Goal: Transaction & Acquisition: Book appointment/travel/reservation

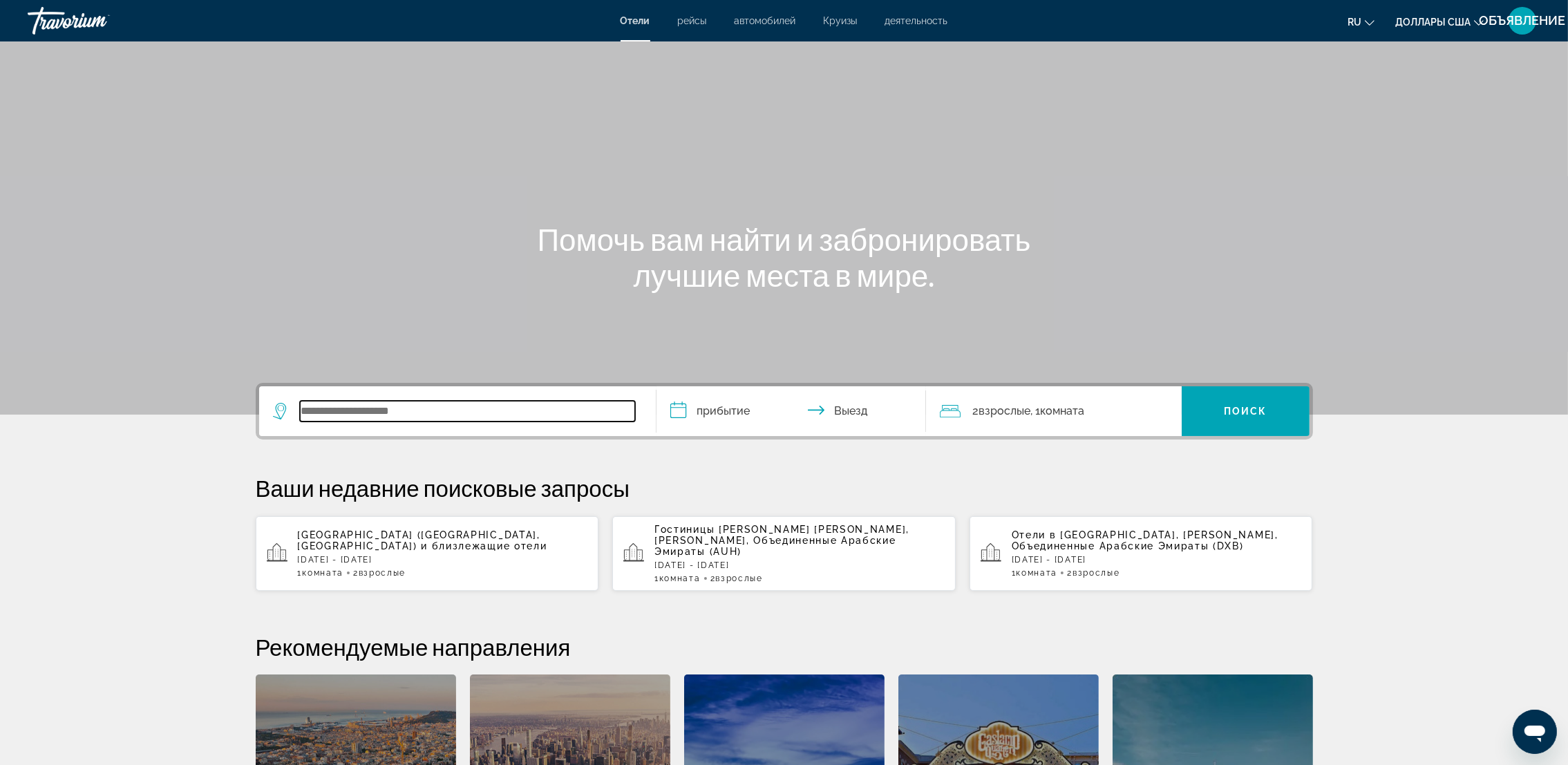
click at [412, 412] on input "Виджет поиска" at bounding box center [467, 411] width 335 height 21
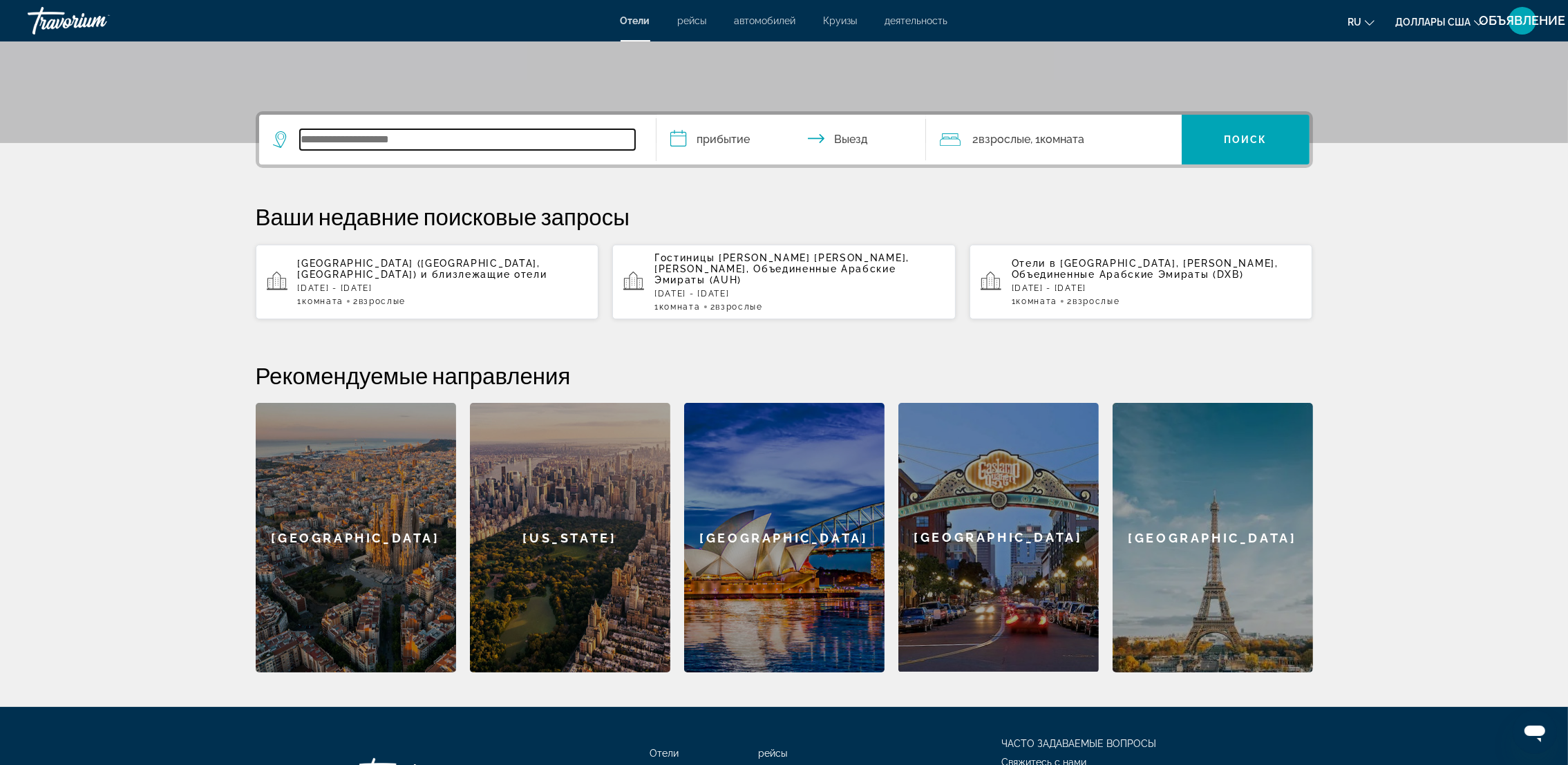
scroll to position [337, 0]
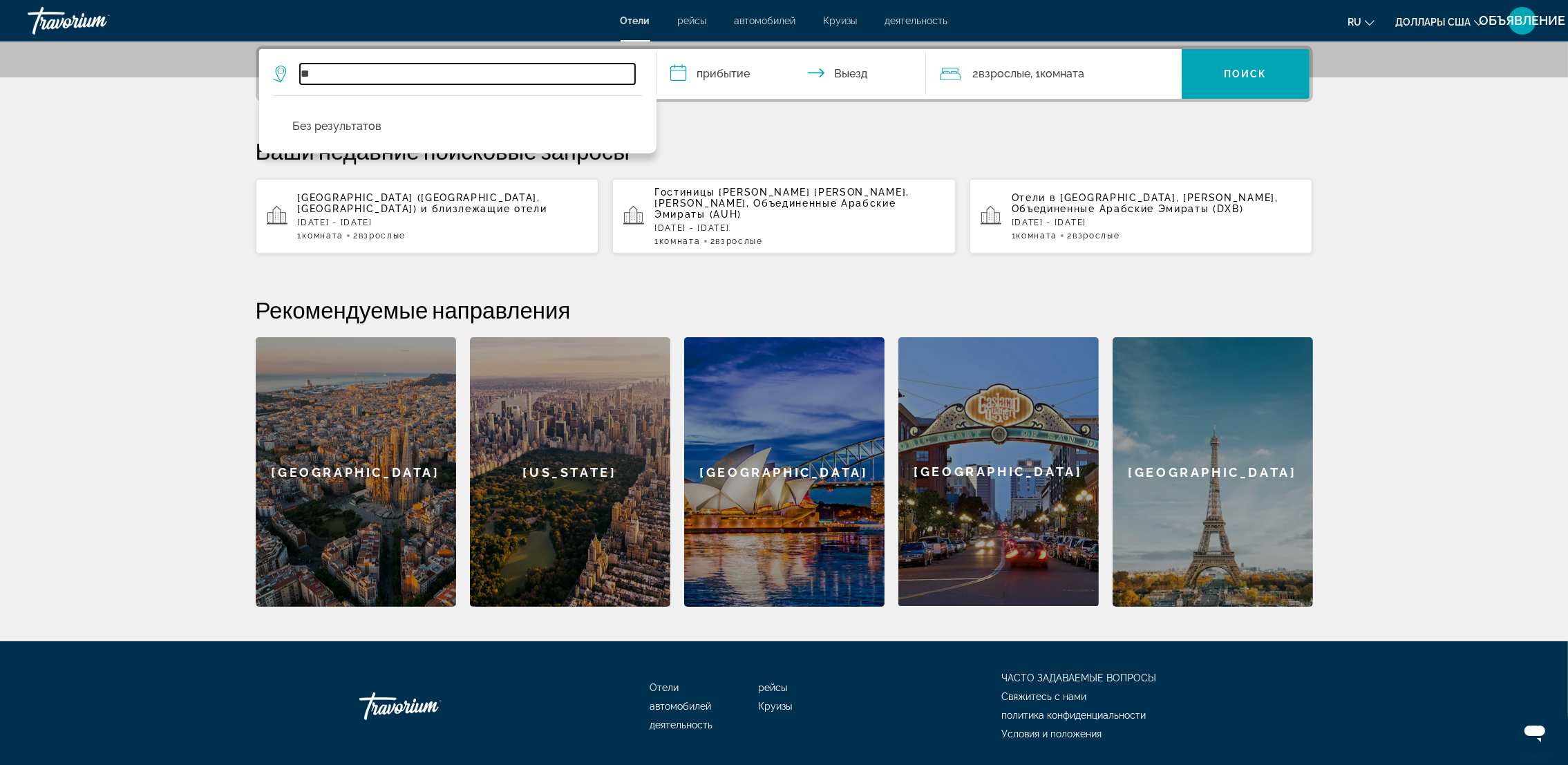
type input "*"
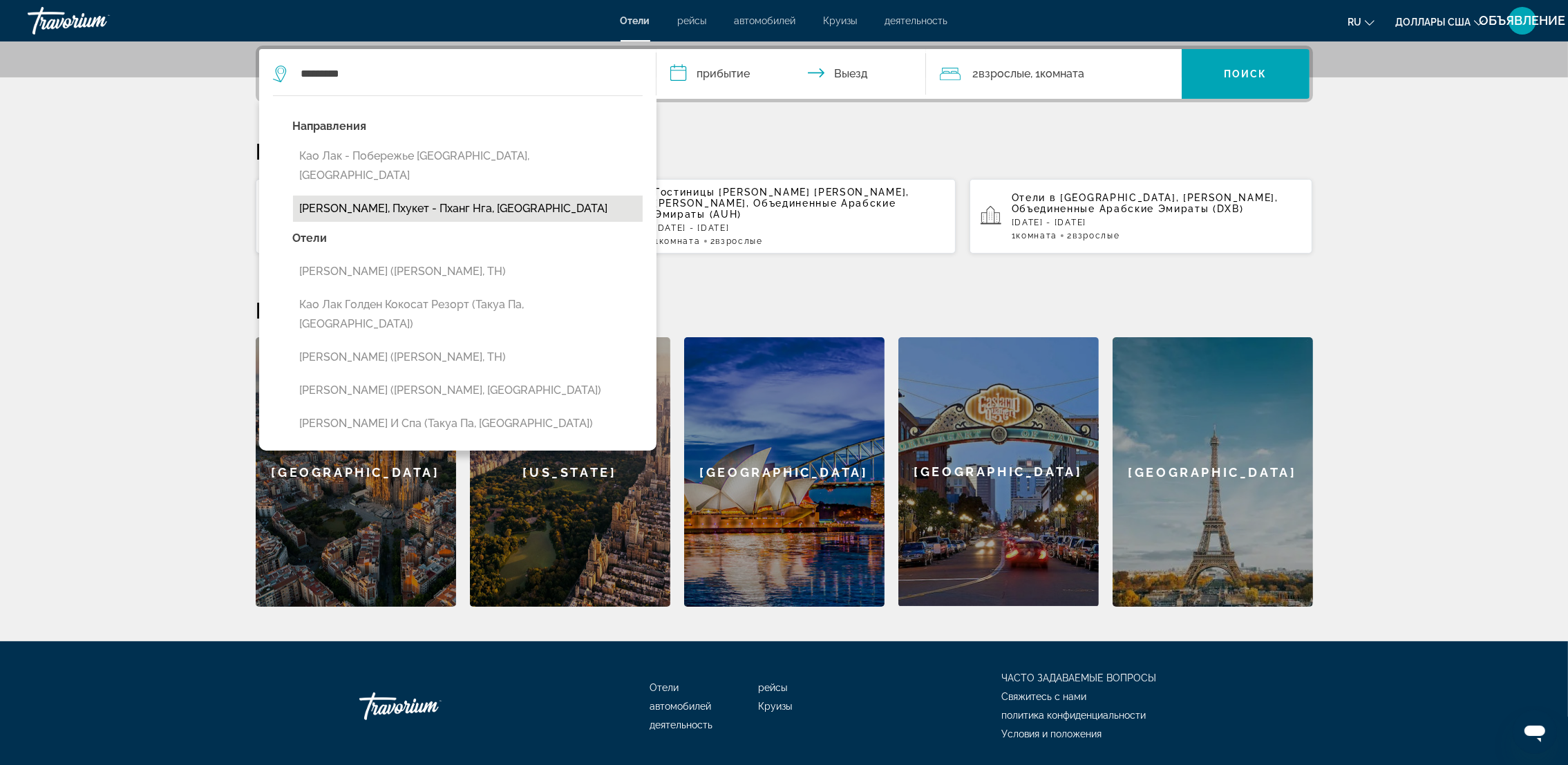
click at [545, 196] on button "[PERSON_NAME], Пхукет - Пханг Нга, [GEOGRAPHIC_DATA]" at bounding box center [467, 208] width 349 height 26
type input "**********"
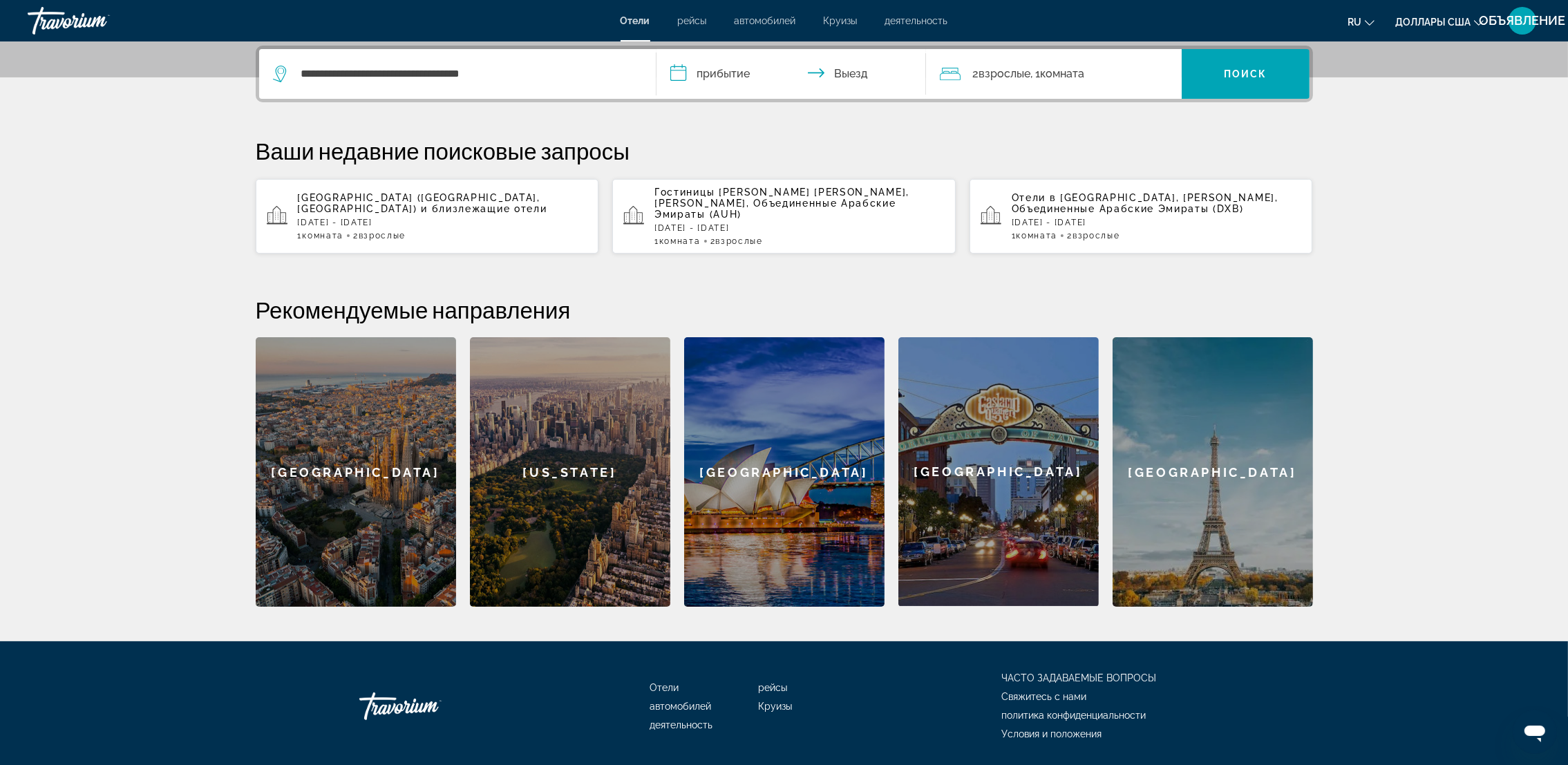
click at [675, 69] on input "**********" at bounding box center [793, 76] width 275 height 54
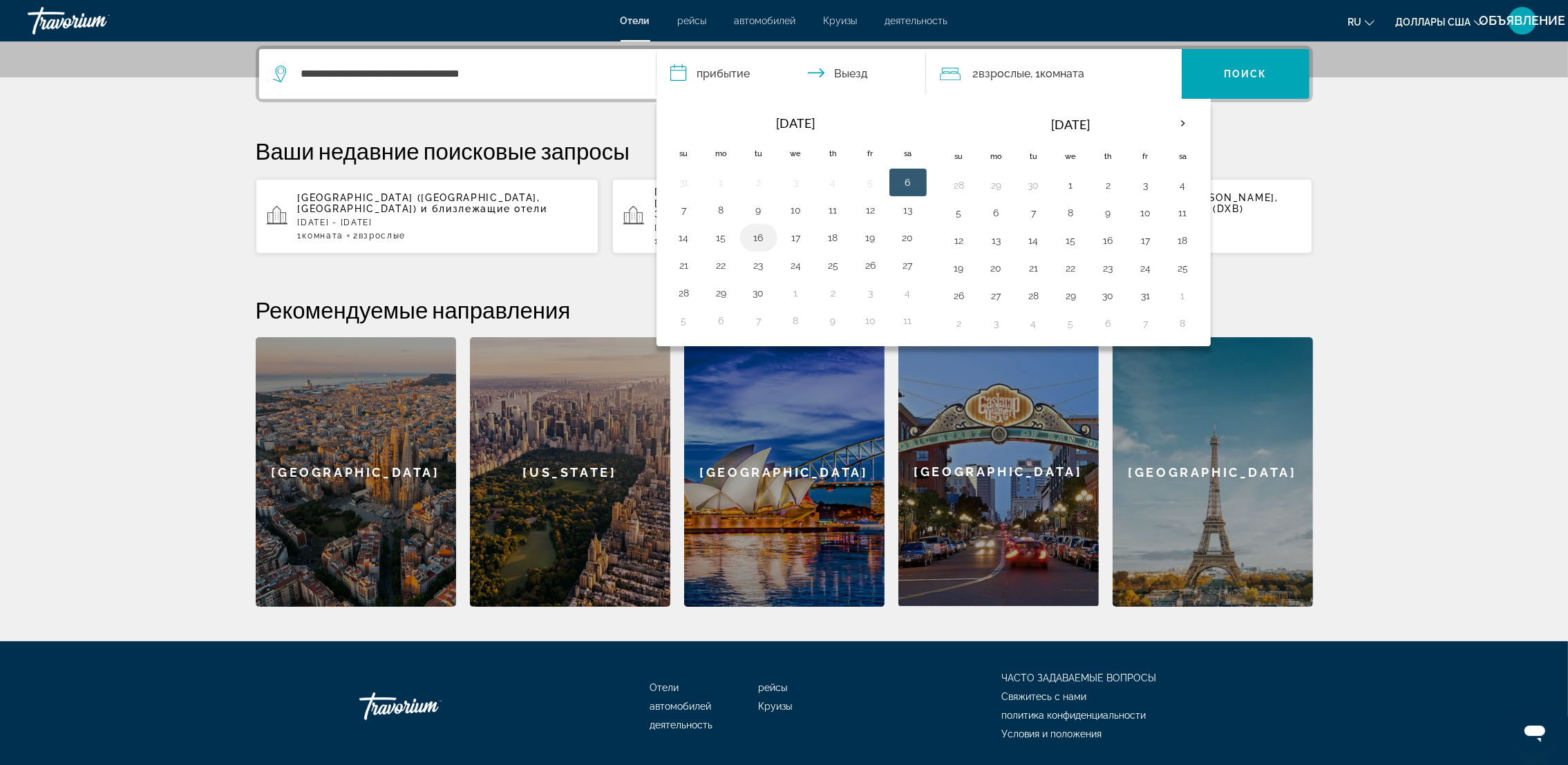
click at [761, 231] on button "16" at bounding box center [758, 237] width 23 height 19
click at [681, 270] on button "21" at bounding box center [684, 265] width 23 height 19
type input "**********"
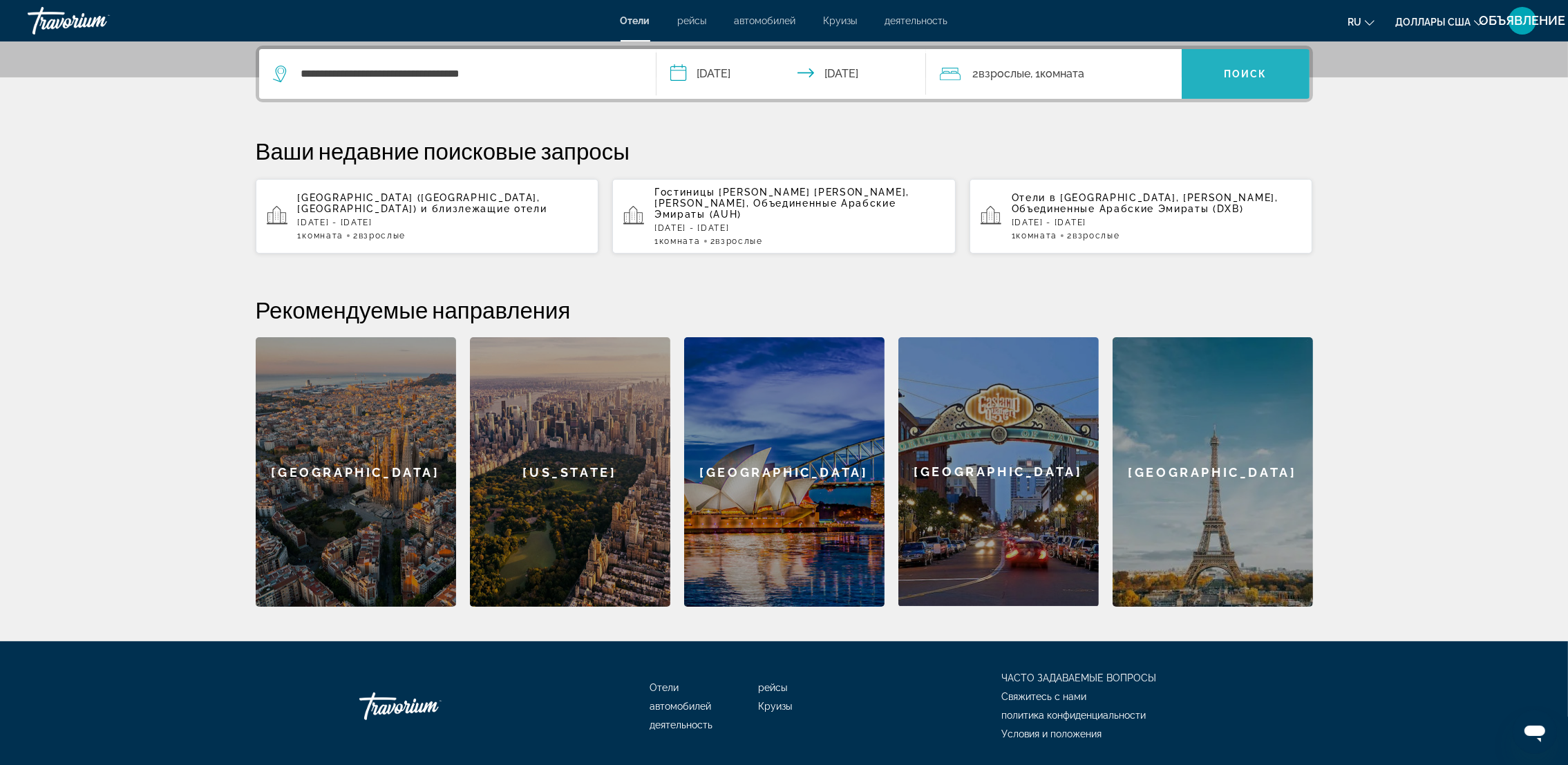
click at [1246, 68] on span "Поиск" at bounding box center [1246, 74] width 43 height 11
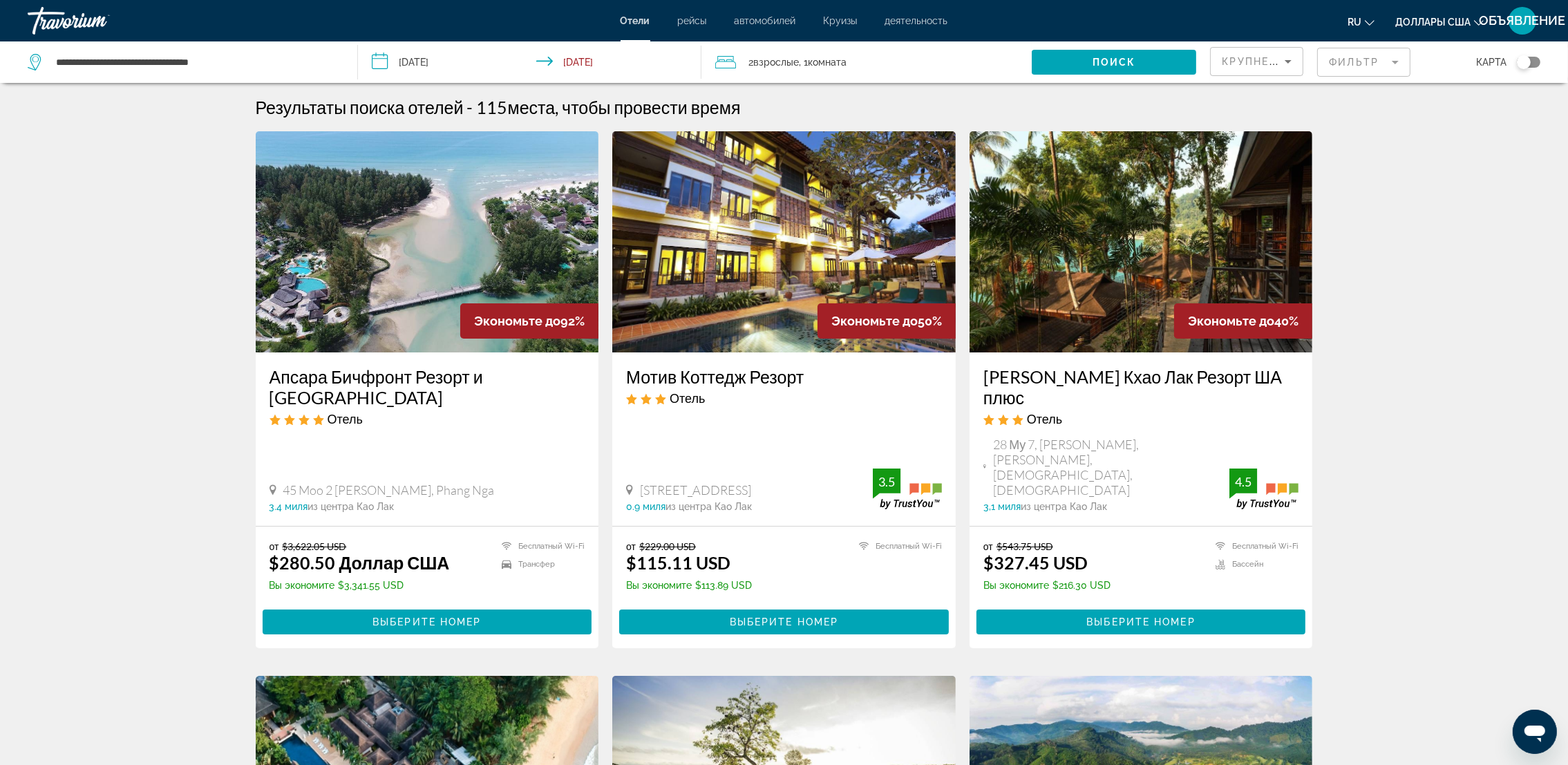
click at [1379, 63] on mat-form-field "Фильтр" at bounding box center [1364, 62] width 94 height 29
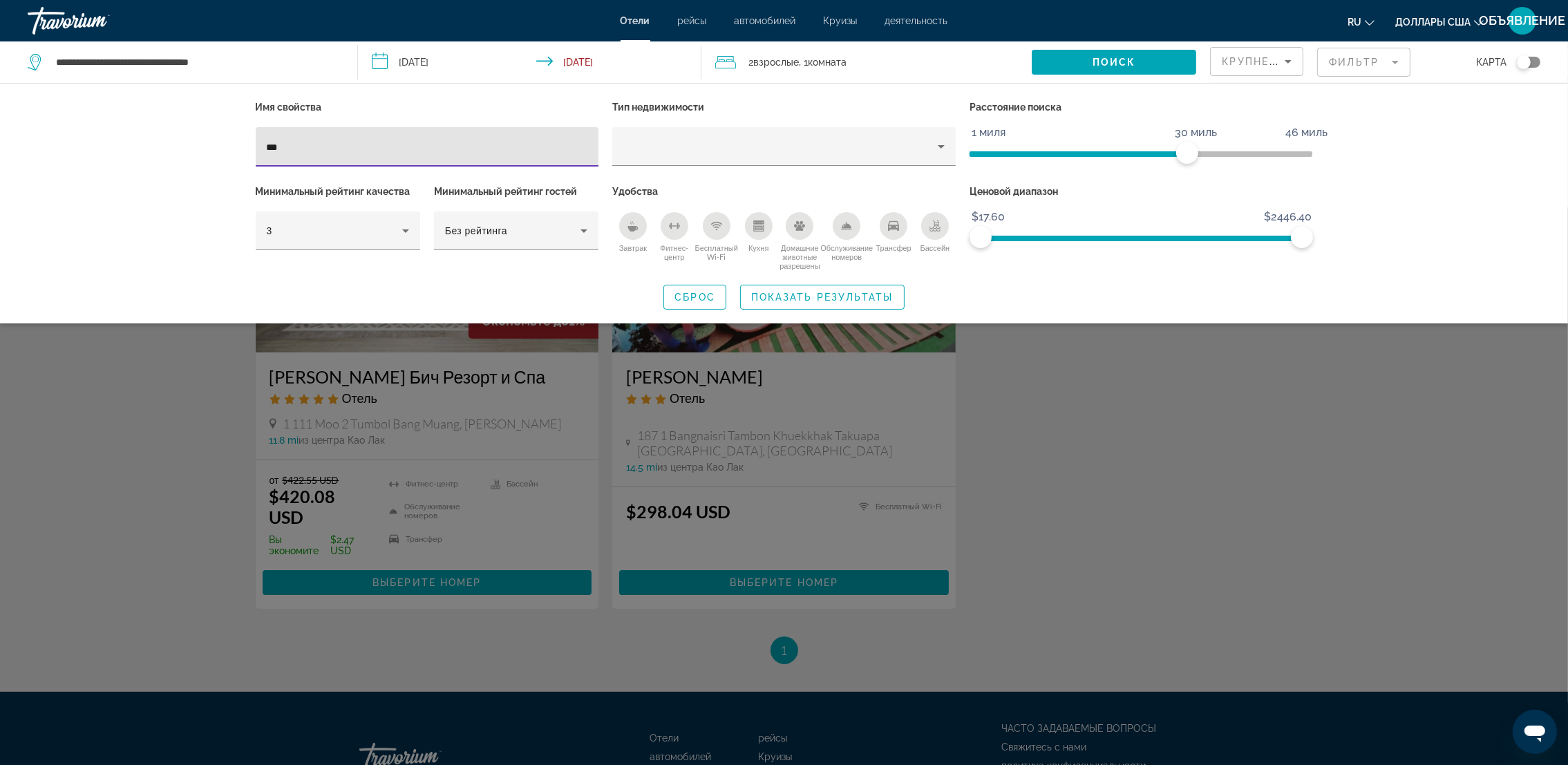
type input "***"
click at [125, 464] on div "Виджет поиска" at bounding box center [784, 486] width 1568 height 558
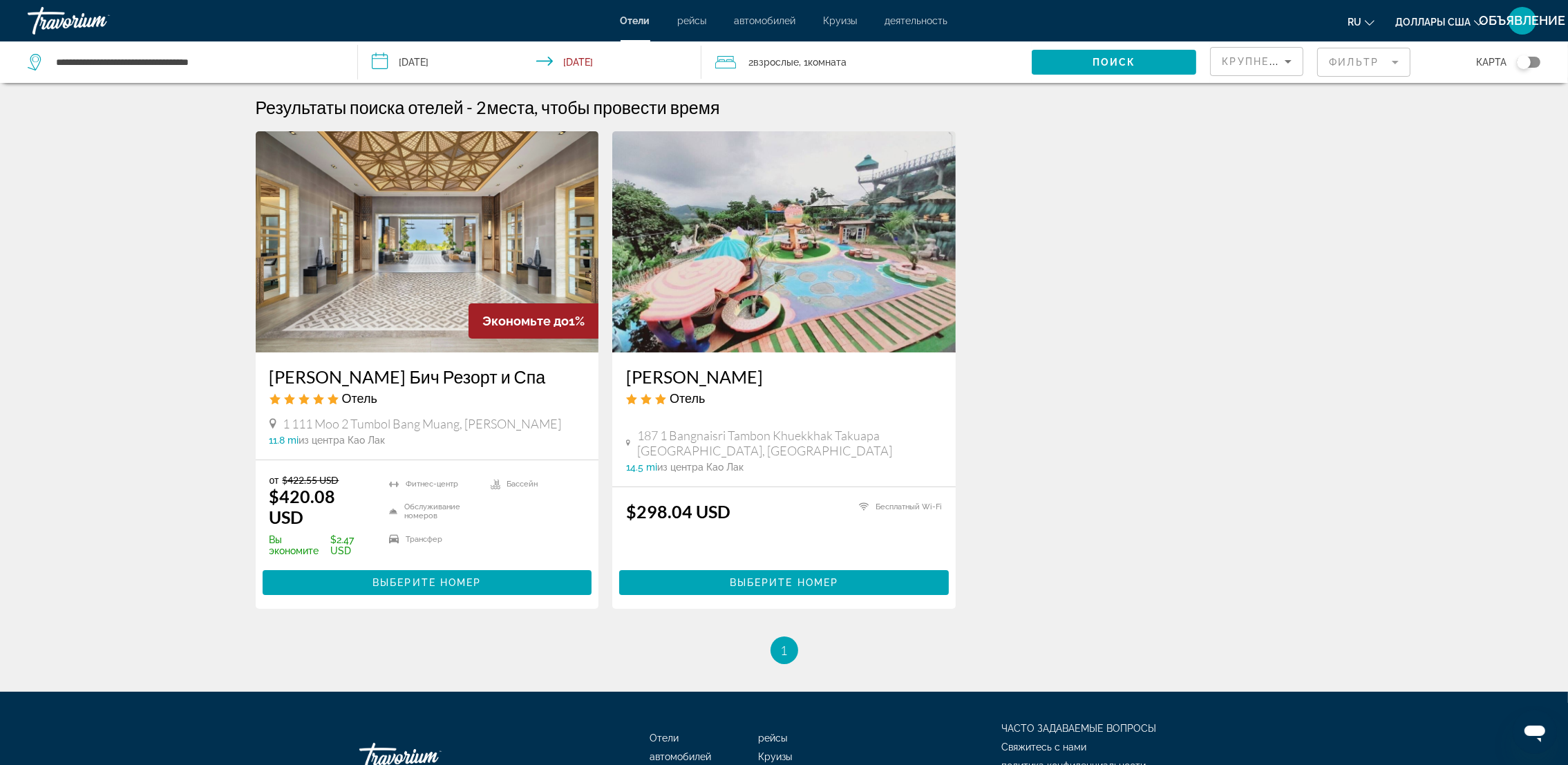
click at [449, 278] on img "Основное содержание" at bounding box center [427, 242] width 343 height 222
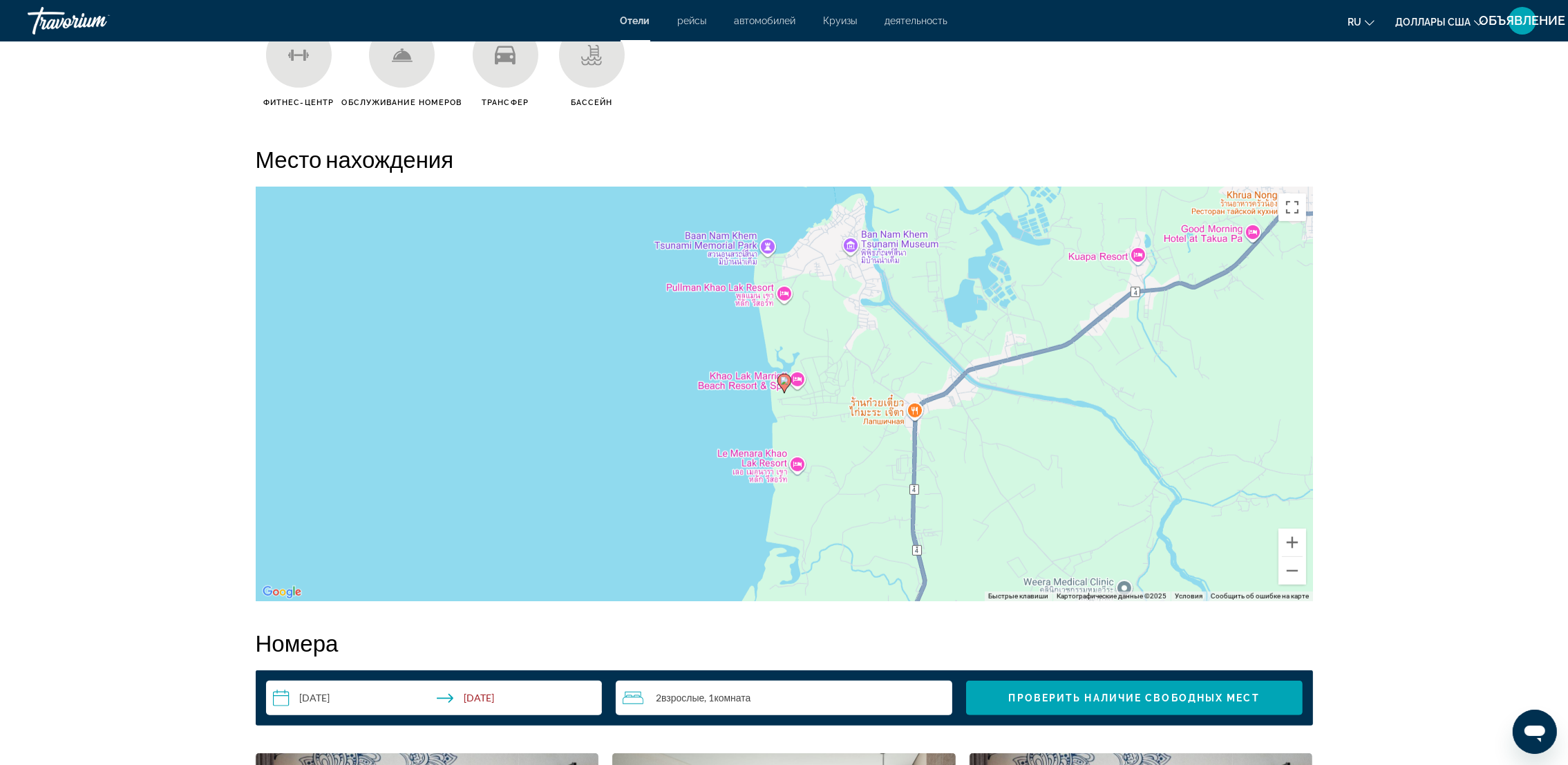
scroll to position [1214, 0]
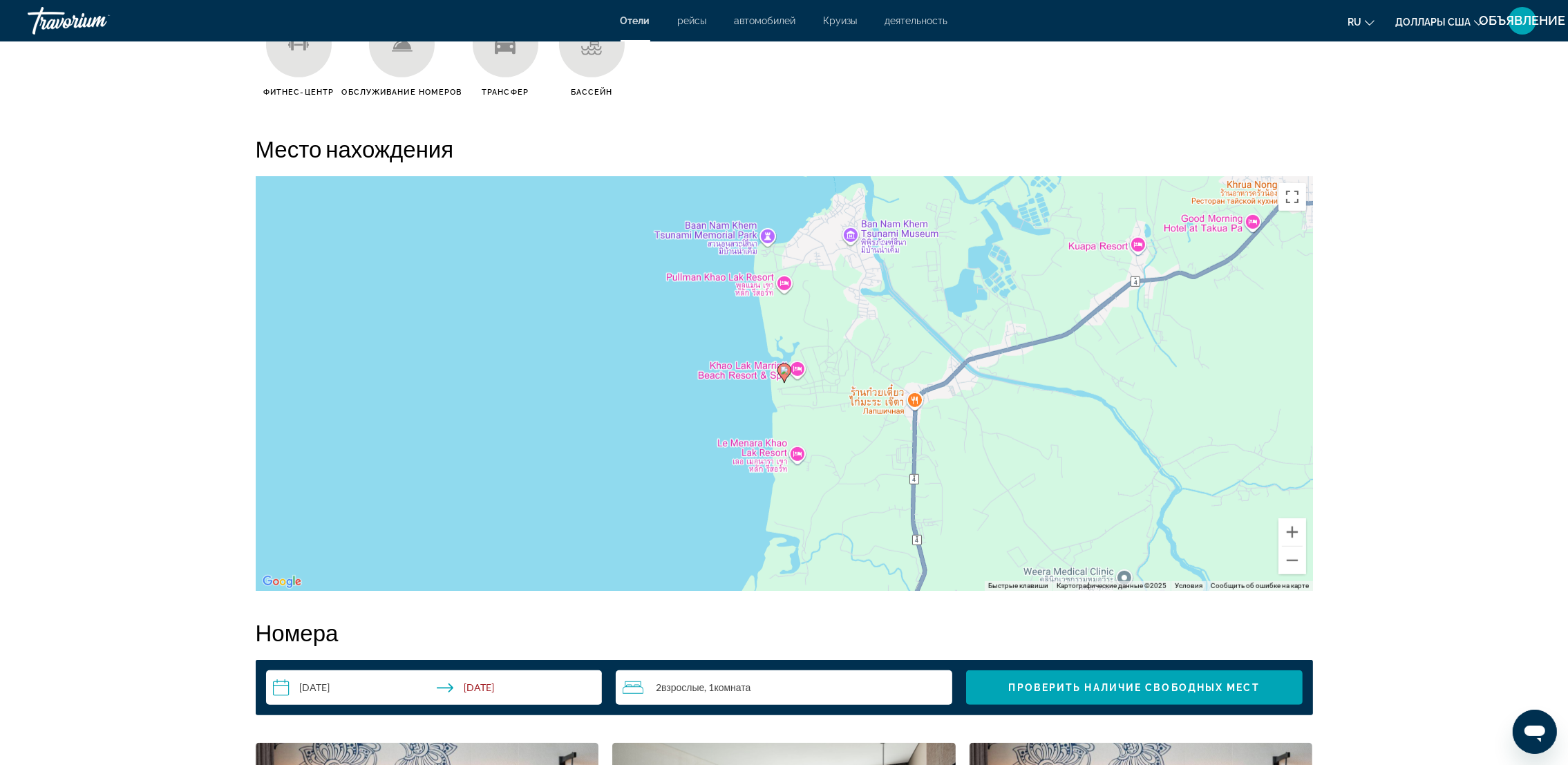
click at [1101, 340] on div "Чтобы активировать перетаскивание с помощью клавиатуры, нажмите Alt + Ввод. Пос…" at bounding box center [784, 384] width 1057 height 414
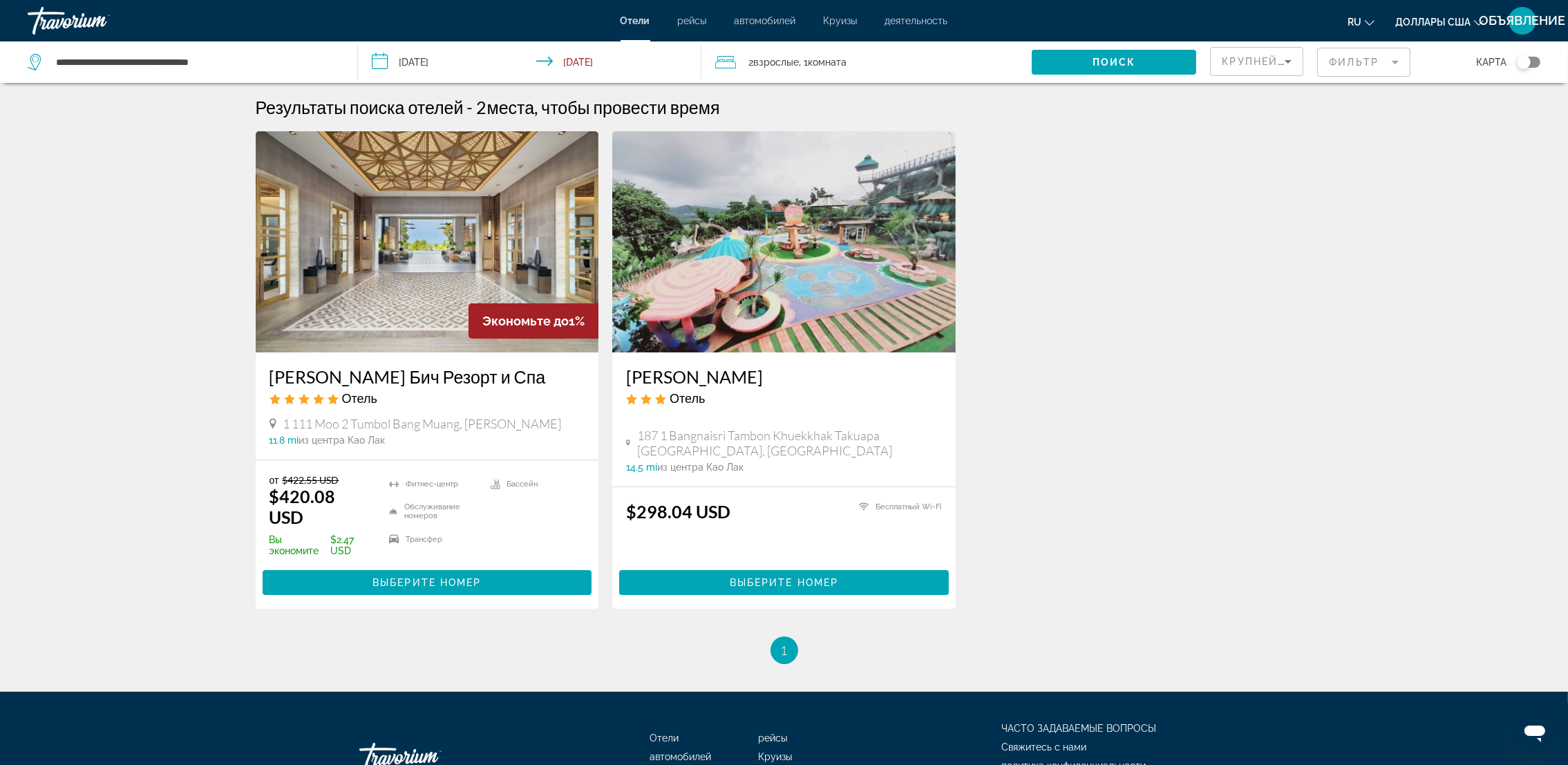
click at [1375, 67] on mat-form-field "Фильтр" at bounding box center [1364, 62] width 94 height 29
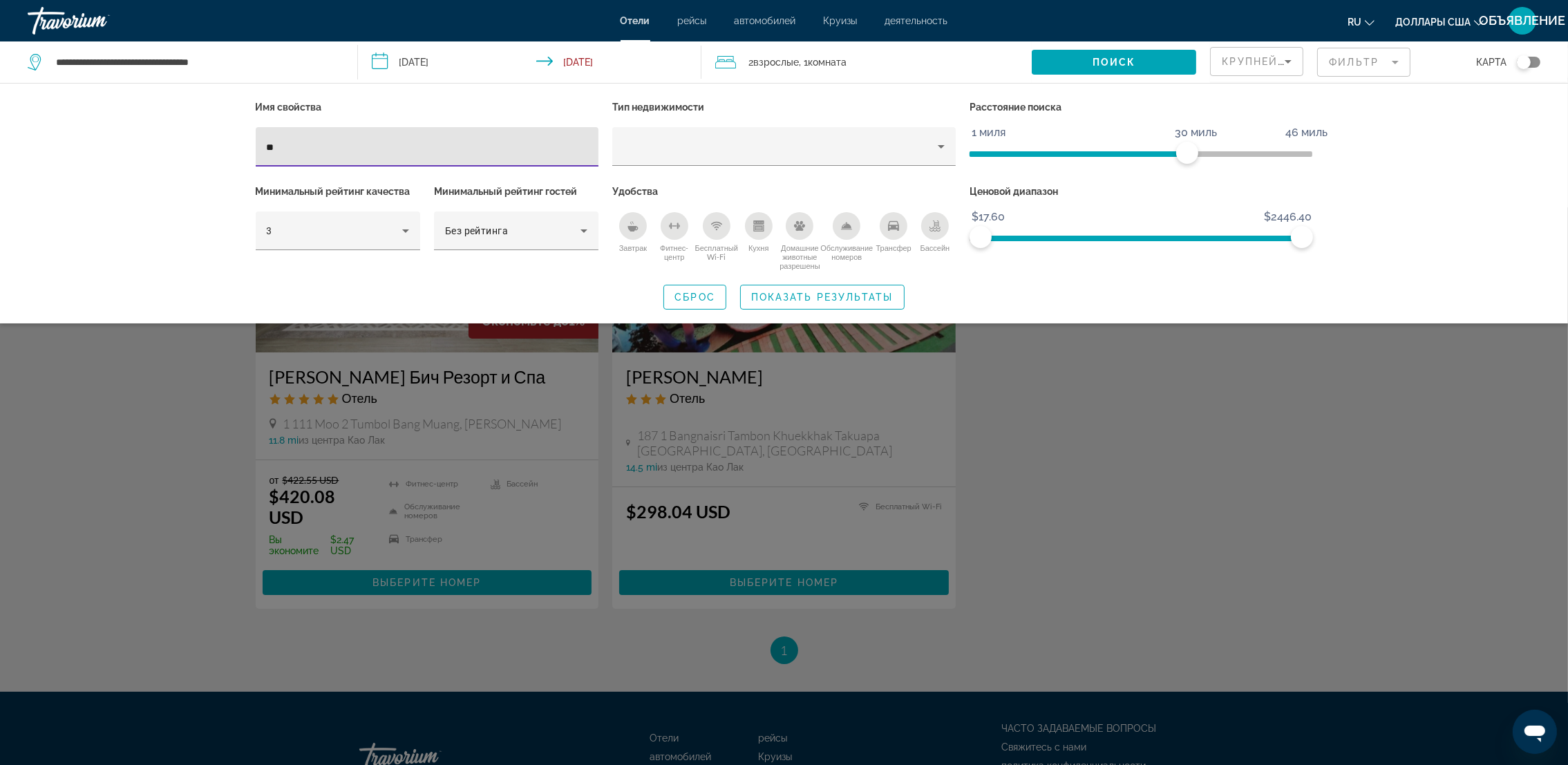
type input "*"
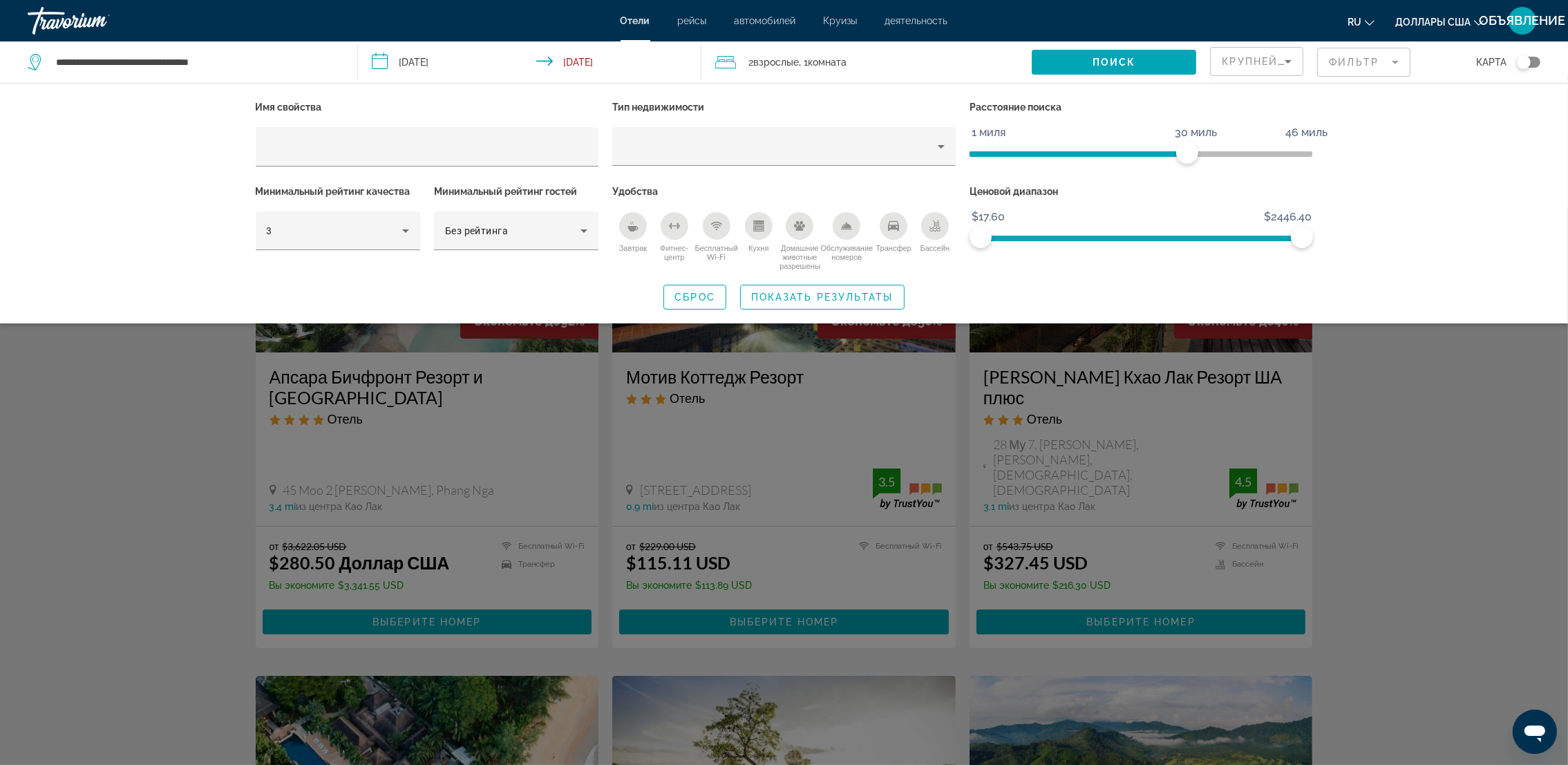
click at [142, 433] on div "Виджет поиска" at bounding box center [784, 486] width 1568 height 558
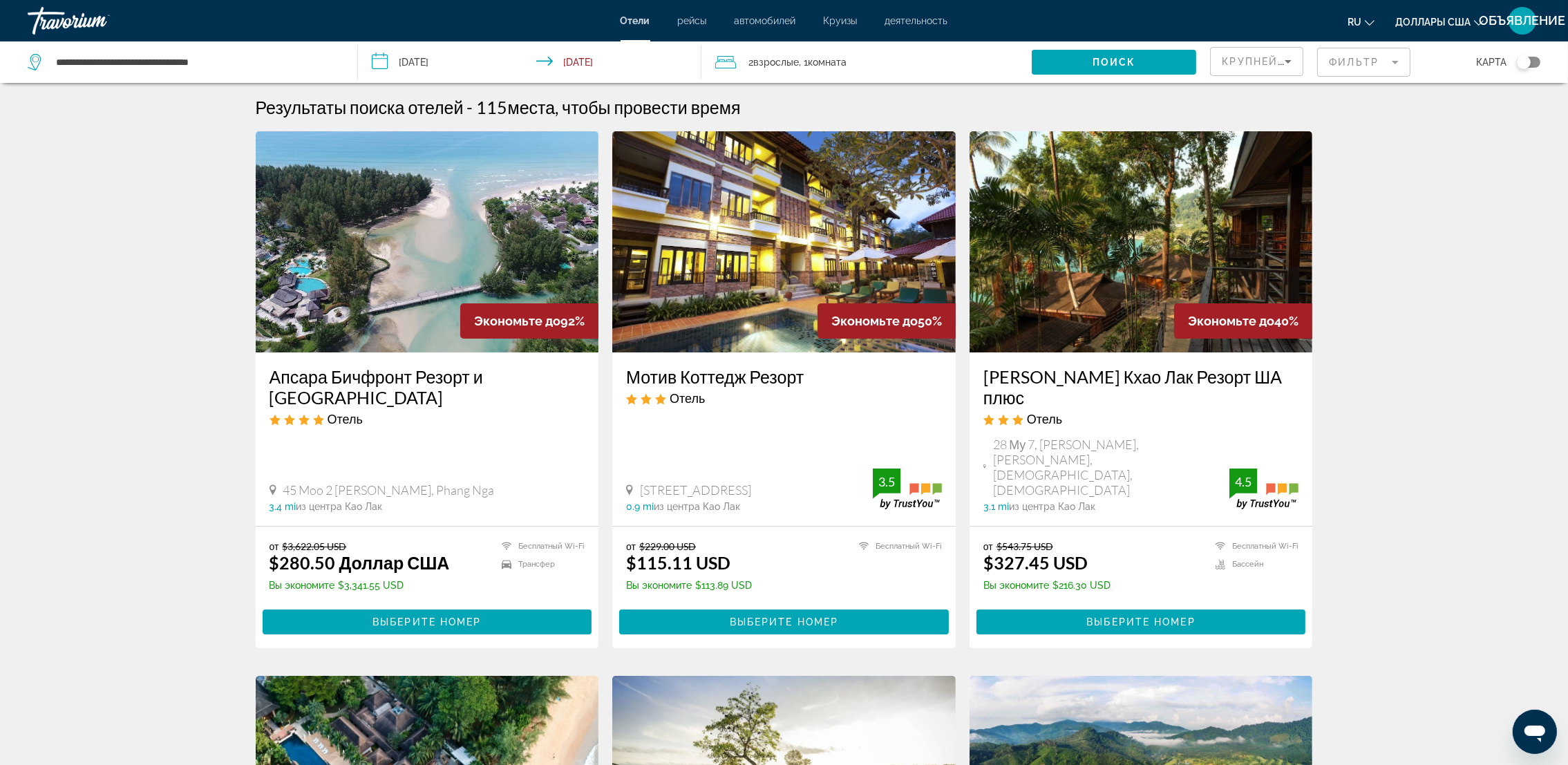
click at [1536, 61] on div "Переключить карту" at bounding box center [1528, 62] width 23 height 11
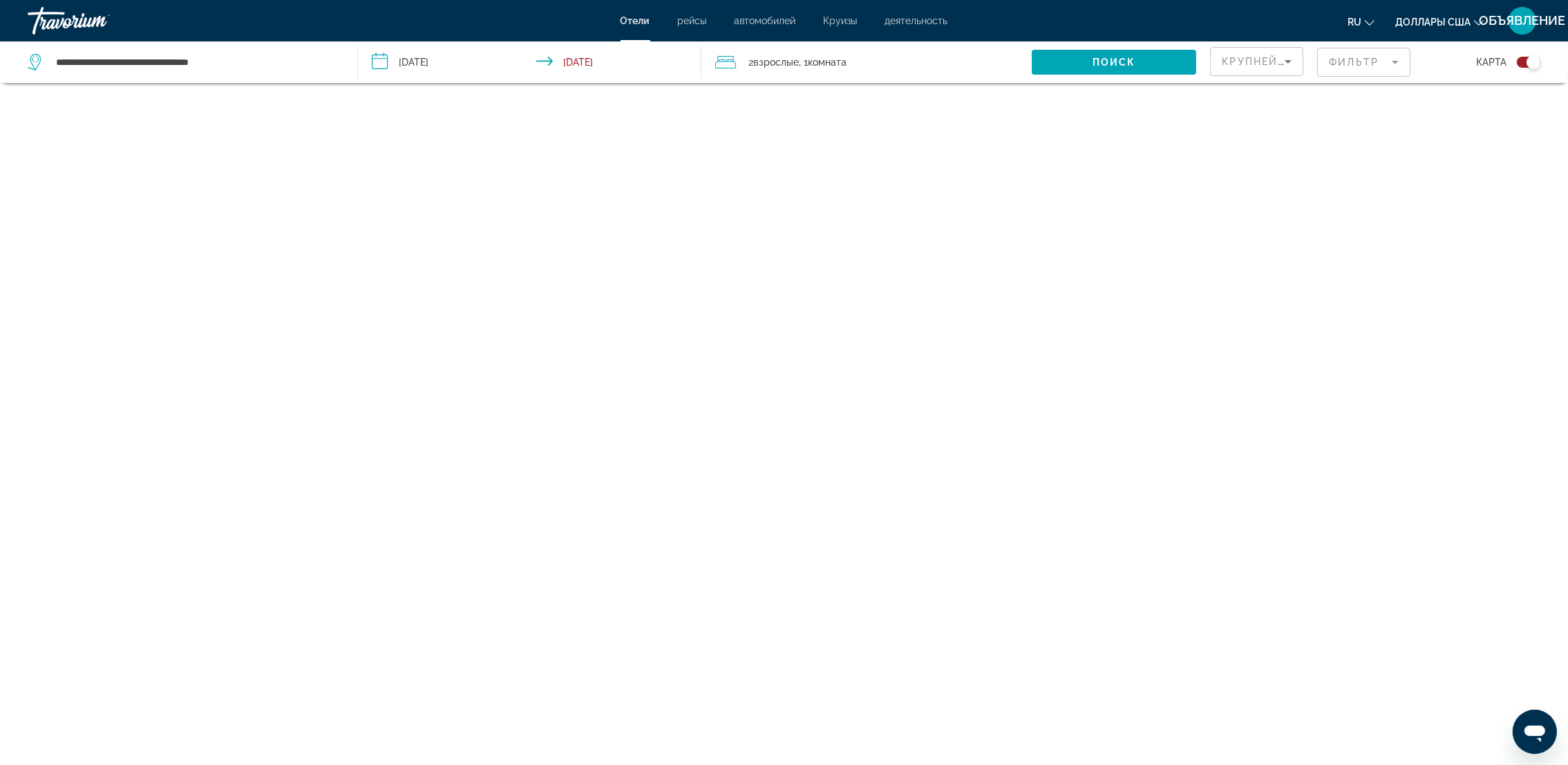
scroll to position [82, 0]
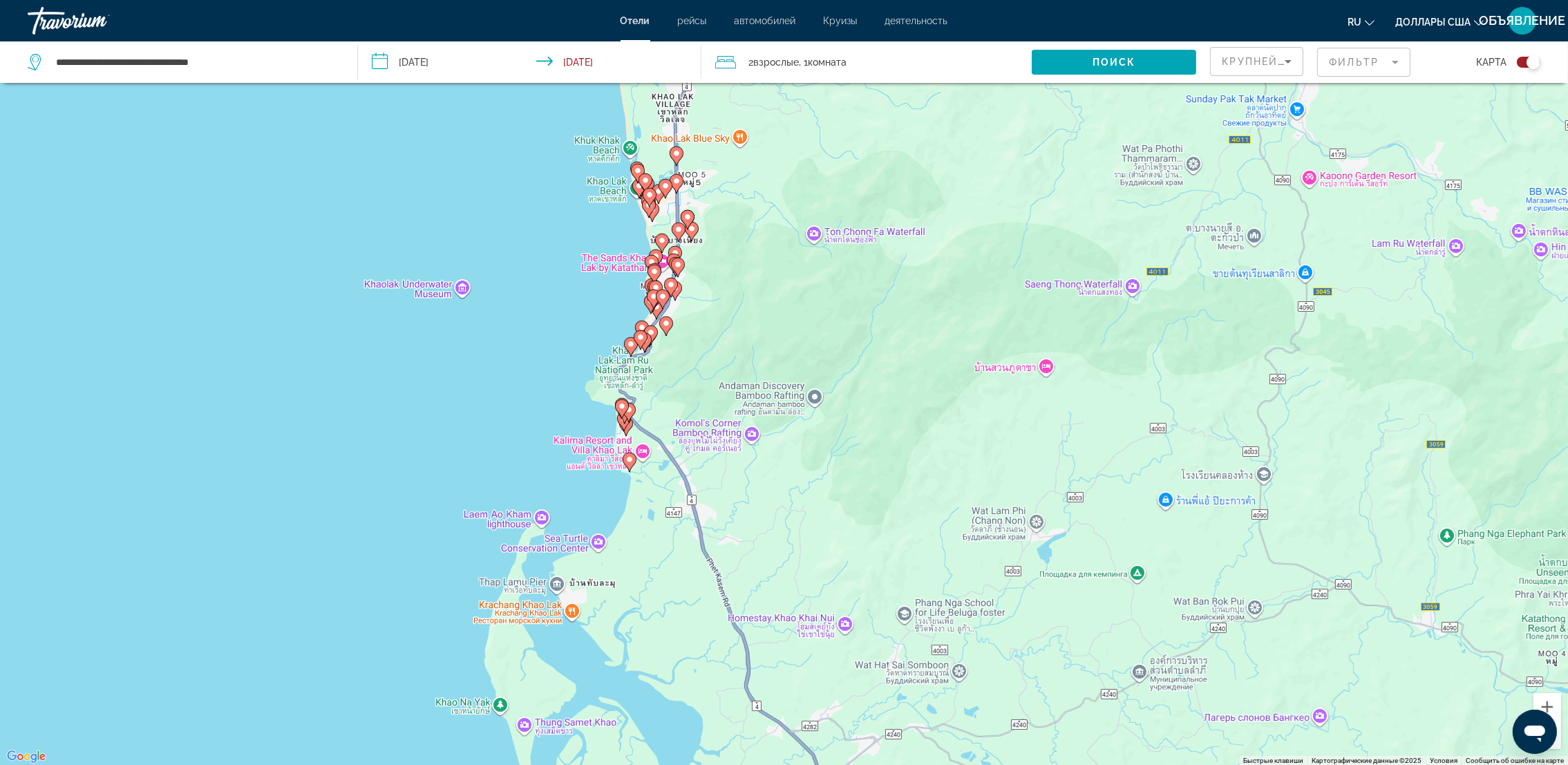
drag, startPoint x: 736, startPoint y: 251, endPoint x: 752, endPoint y: 629, distance: 378.3
click at [752, 629] on div "Чтобы активировать перетаскивание с помощью клавиатуры, нажмите Alt + Ввод. Пос…" at bounding box center [784, 383] width 1568 height 765
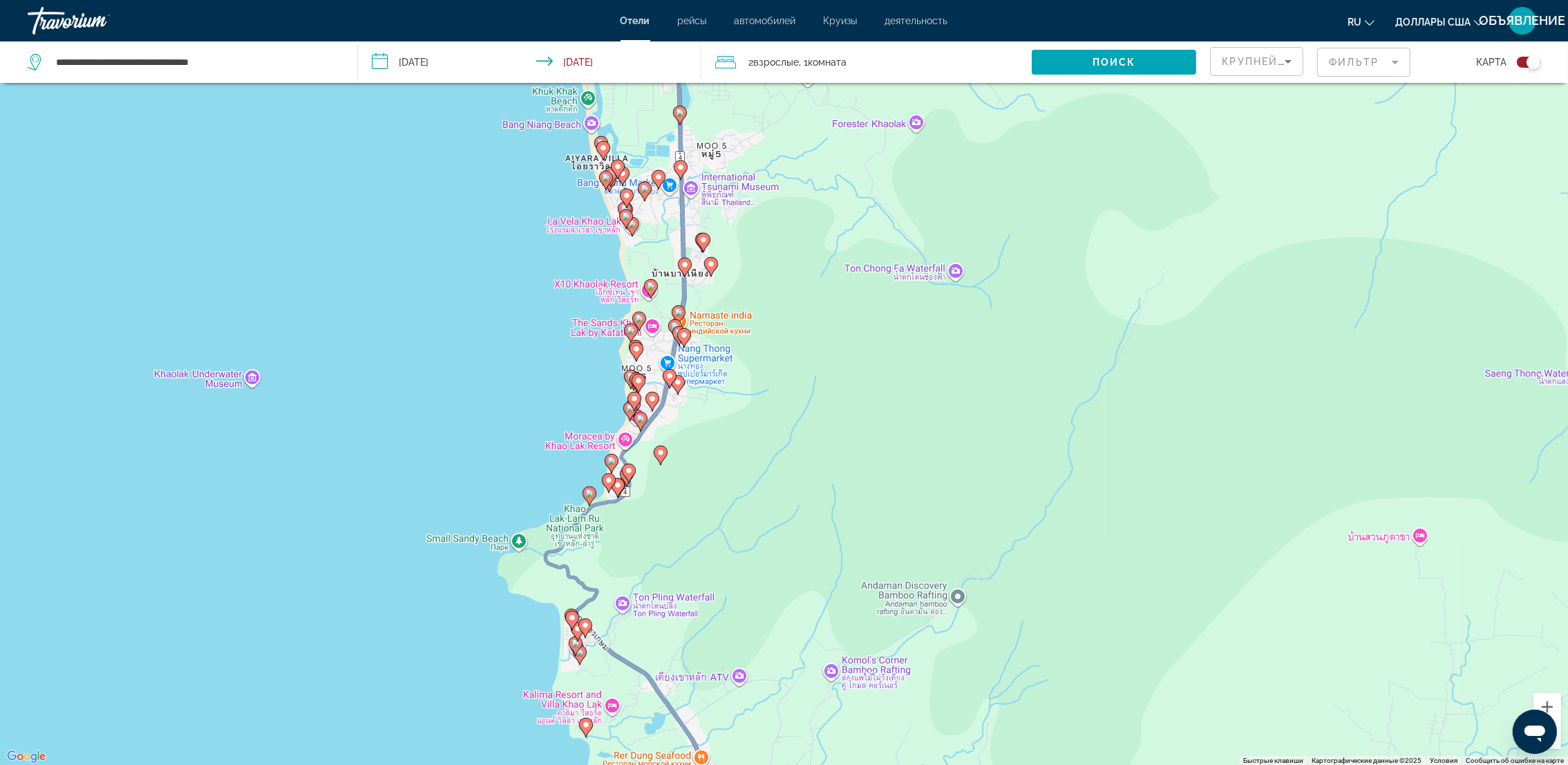
drag, startPoint x: 682, startPoint y: 334, endPoint x: 699, endPoint y: 544, distance: 210.7
click at [699, 544] on div "Чтобы активировать перетаскивание с помощью клавиатуры, нажмите Alt + Ввод. Пос…" at bounding box center [784, 383] width 1568 height 765
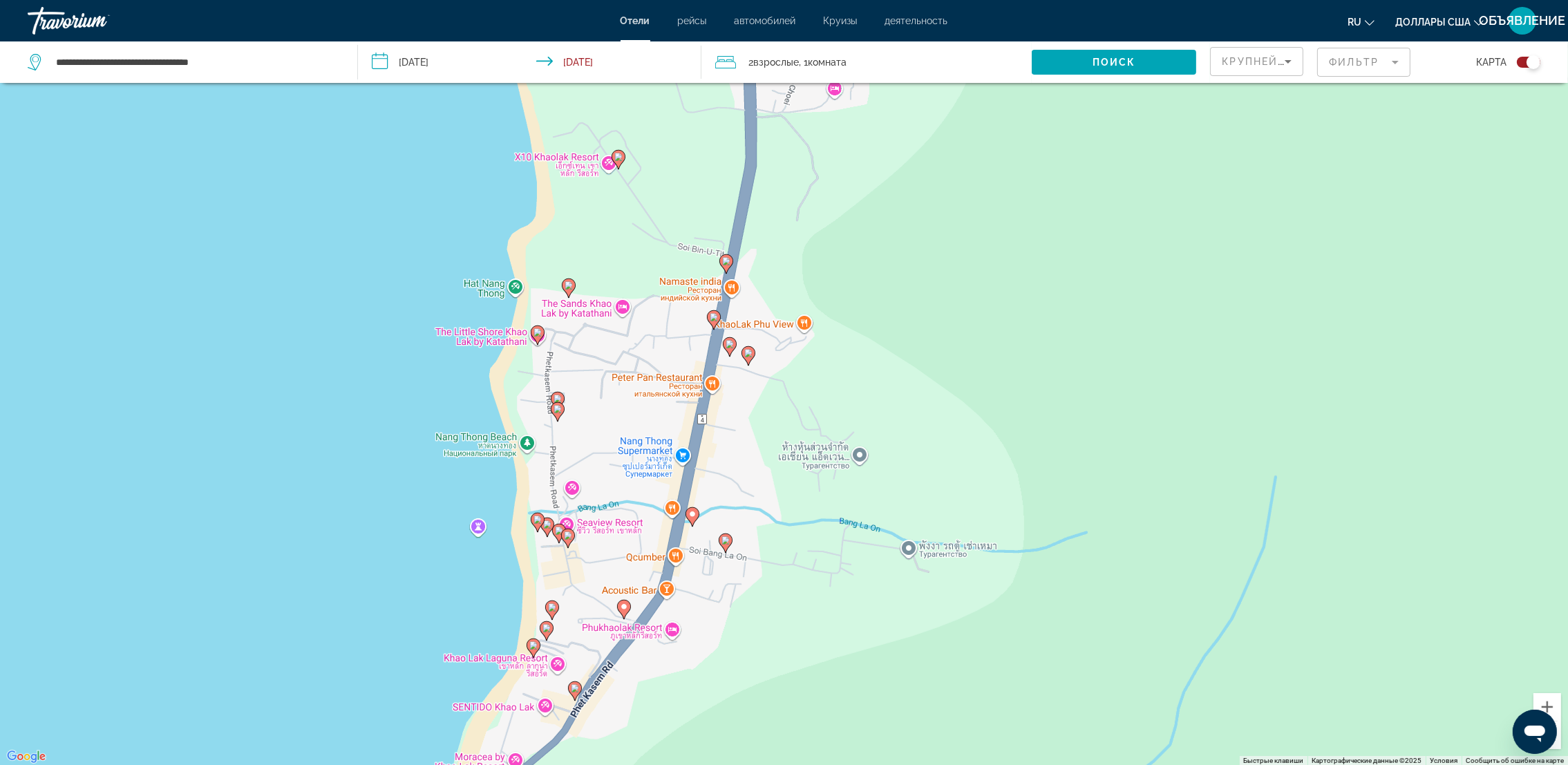
drag, startPoint x: 451, startPoint y: 414, endPoint x: 739, endPoint y: 818, distance: 496.1
click at [739, 683] on html "**********" at bounding box center [784, 300] width 1568 height 765
click at [536, 522] on image "Основное содержание" at bounding box center [537, 519] width 8 height 8
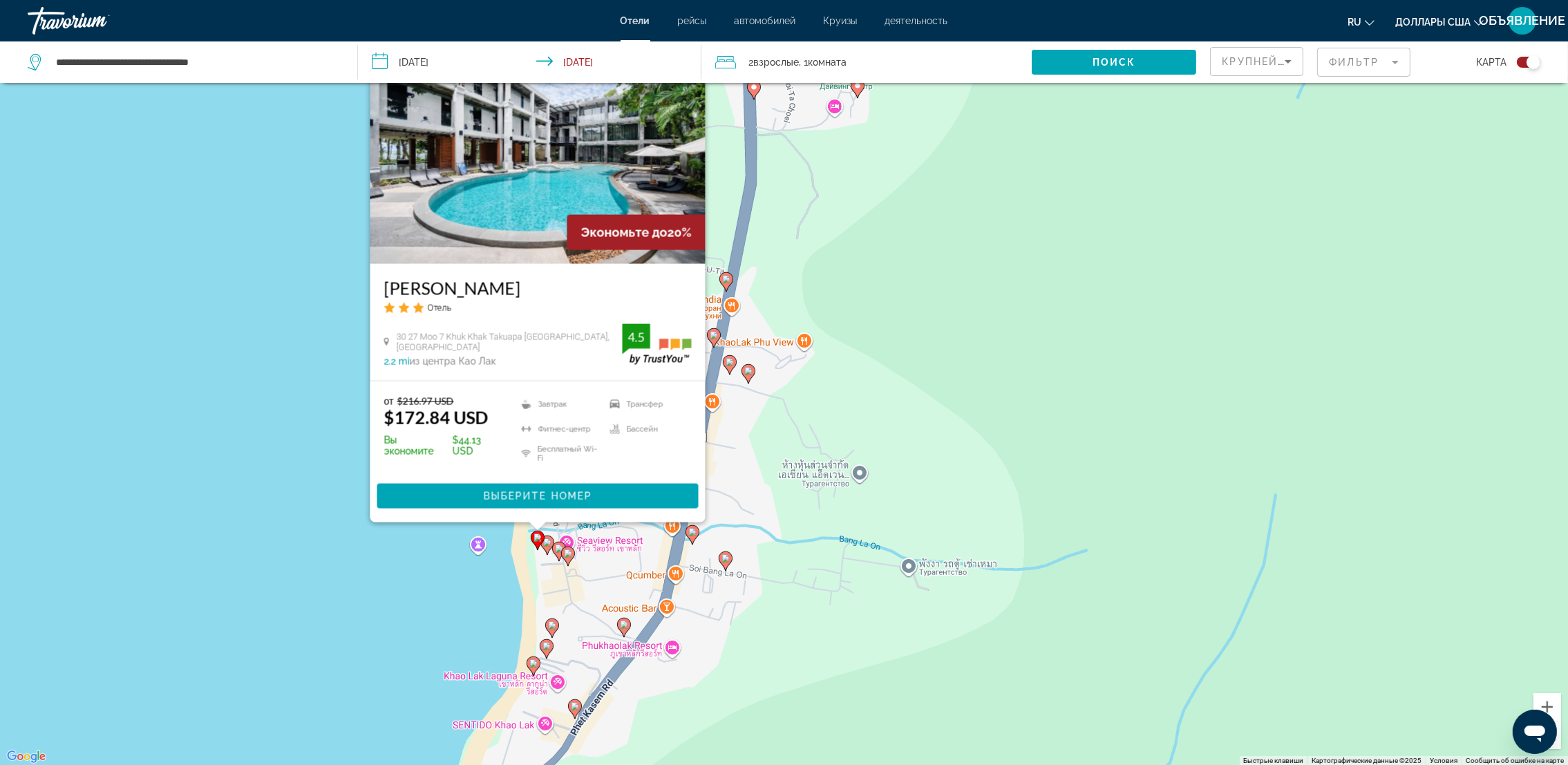
click at [1388, 64] on mat-form-field "Фильтр" at bounding box center [1364, 62] width 94 height 29
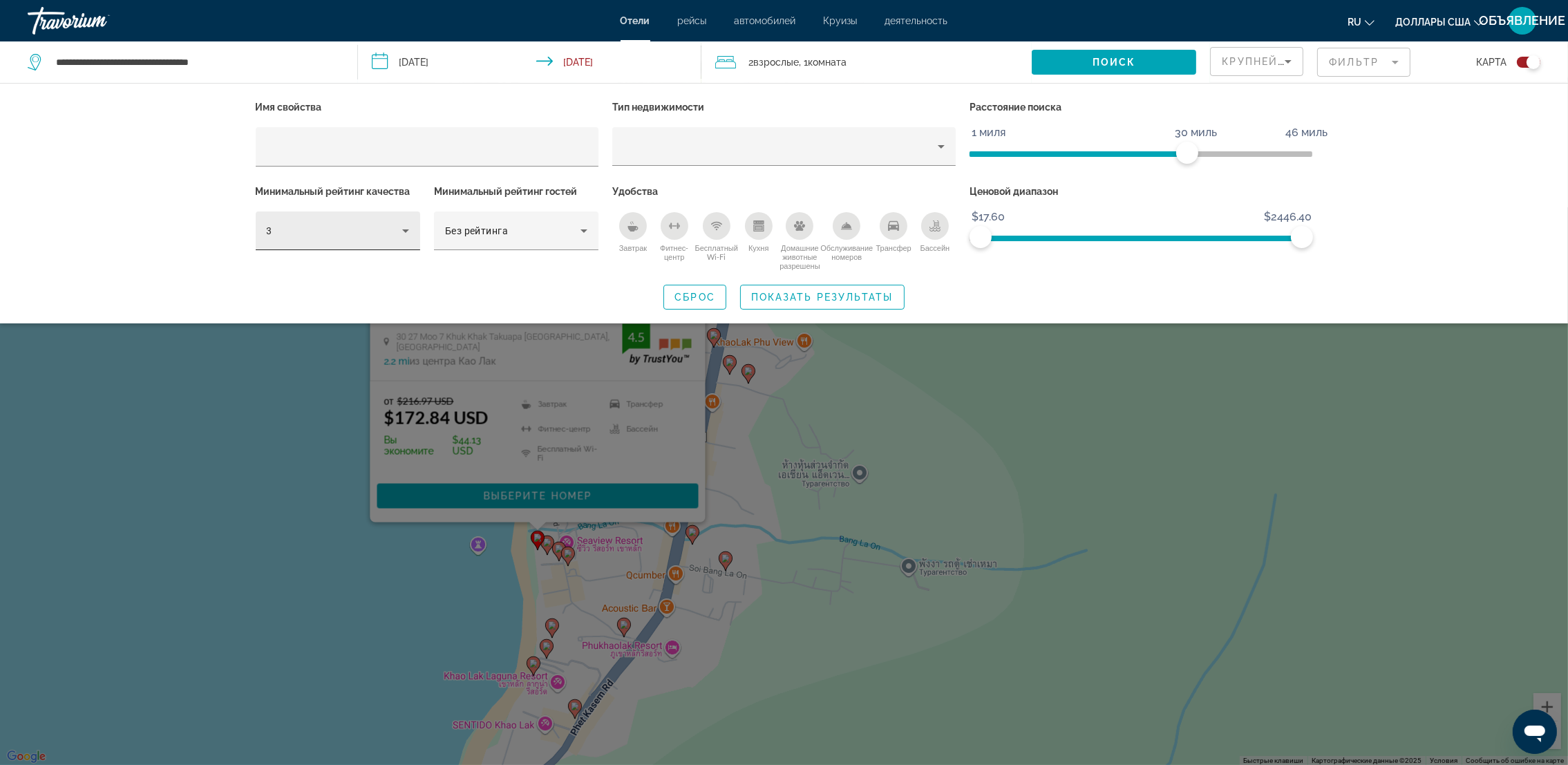
click at [403, 244] on div "3" at bounding box center [338, 231] width 142 height 39
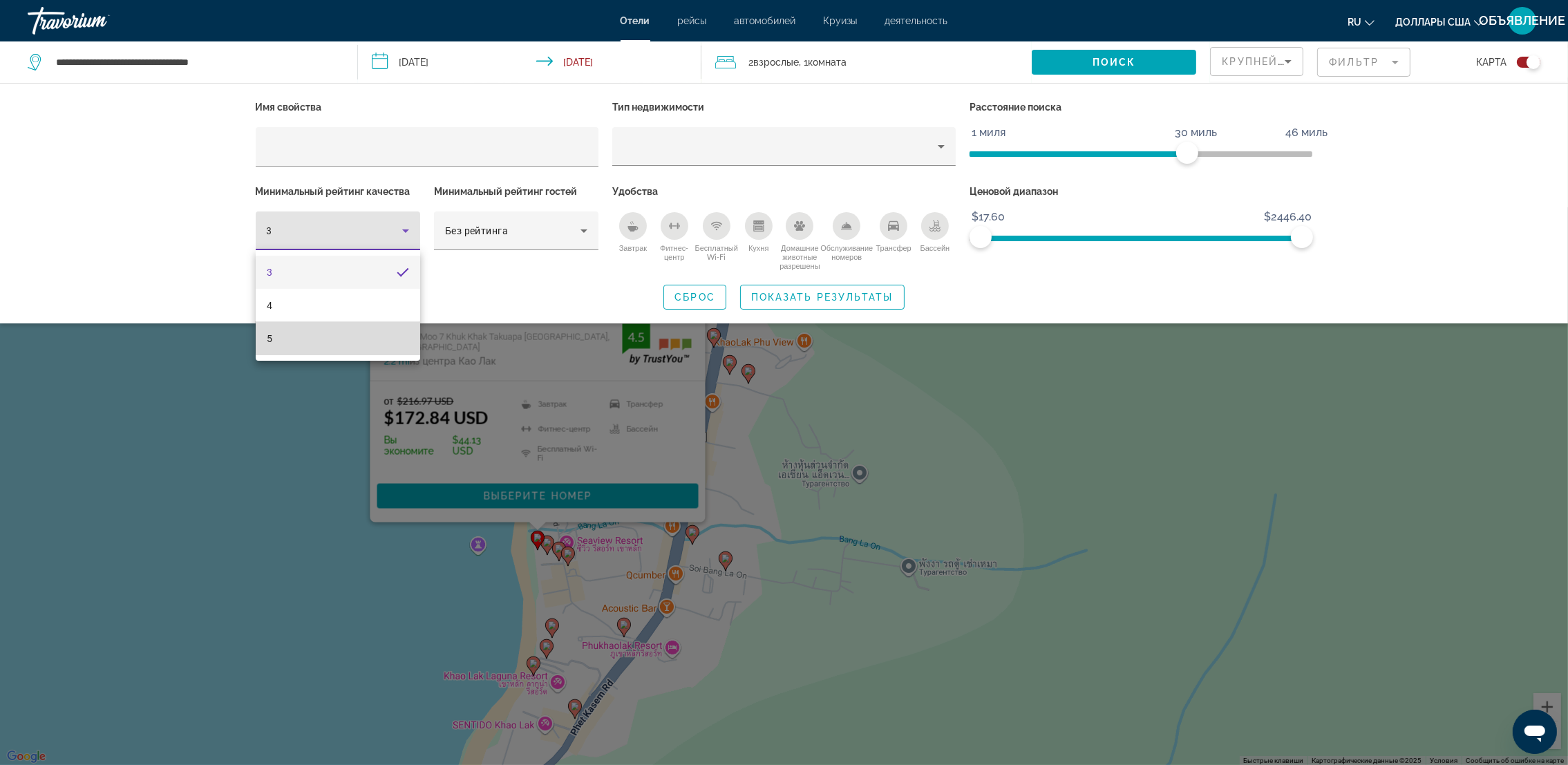
click at [356, 329] on mat-option "5" at bounding box center [338, 339] width 165 height 33
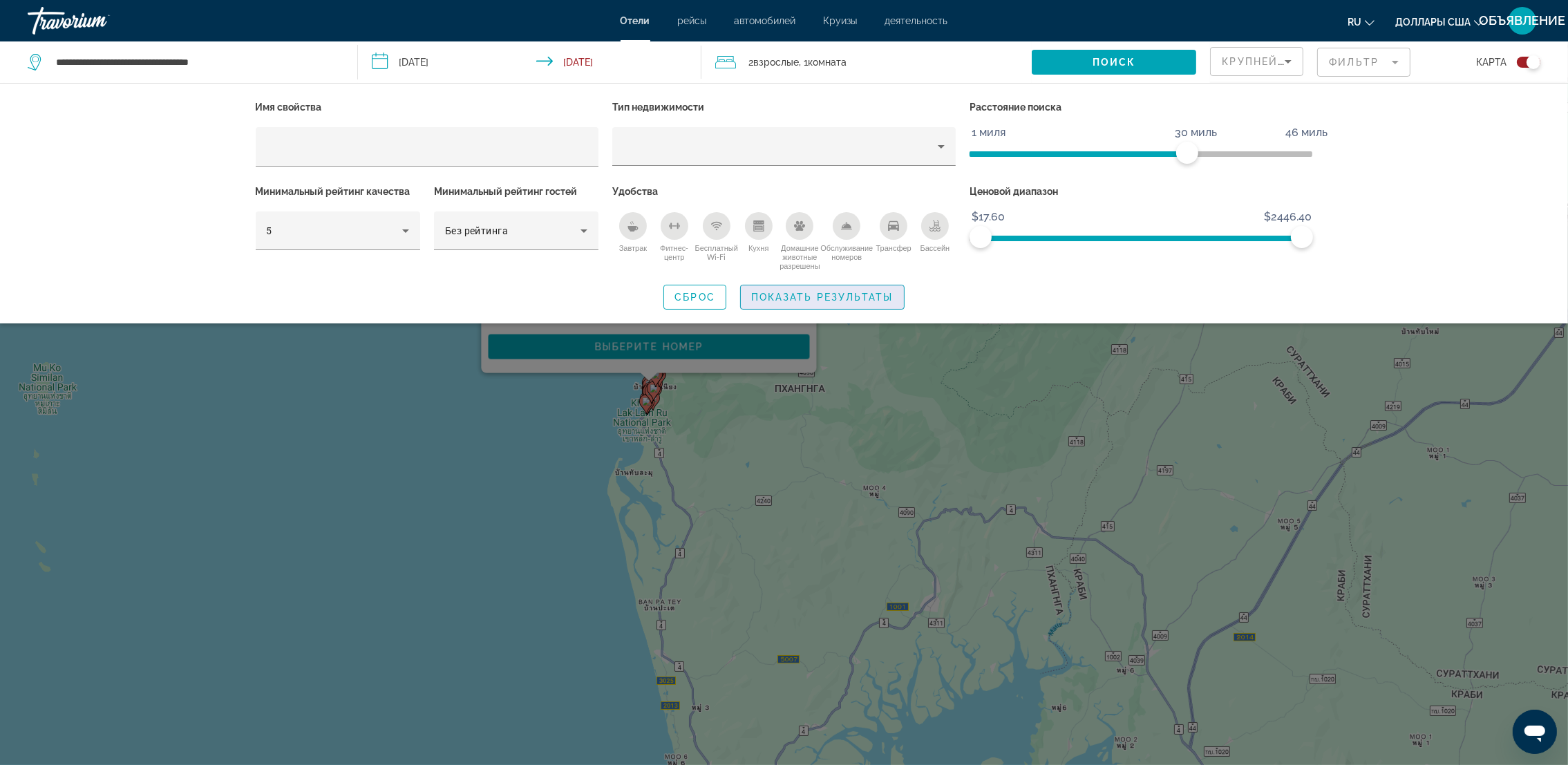
click at [789, 296] on span "Показать результаты" at bounding box center [822, 297] width 142 height 11
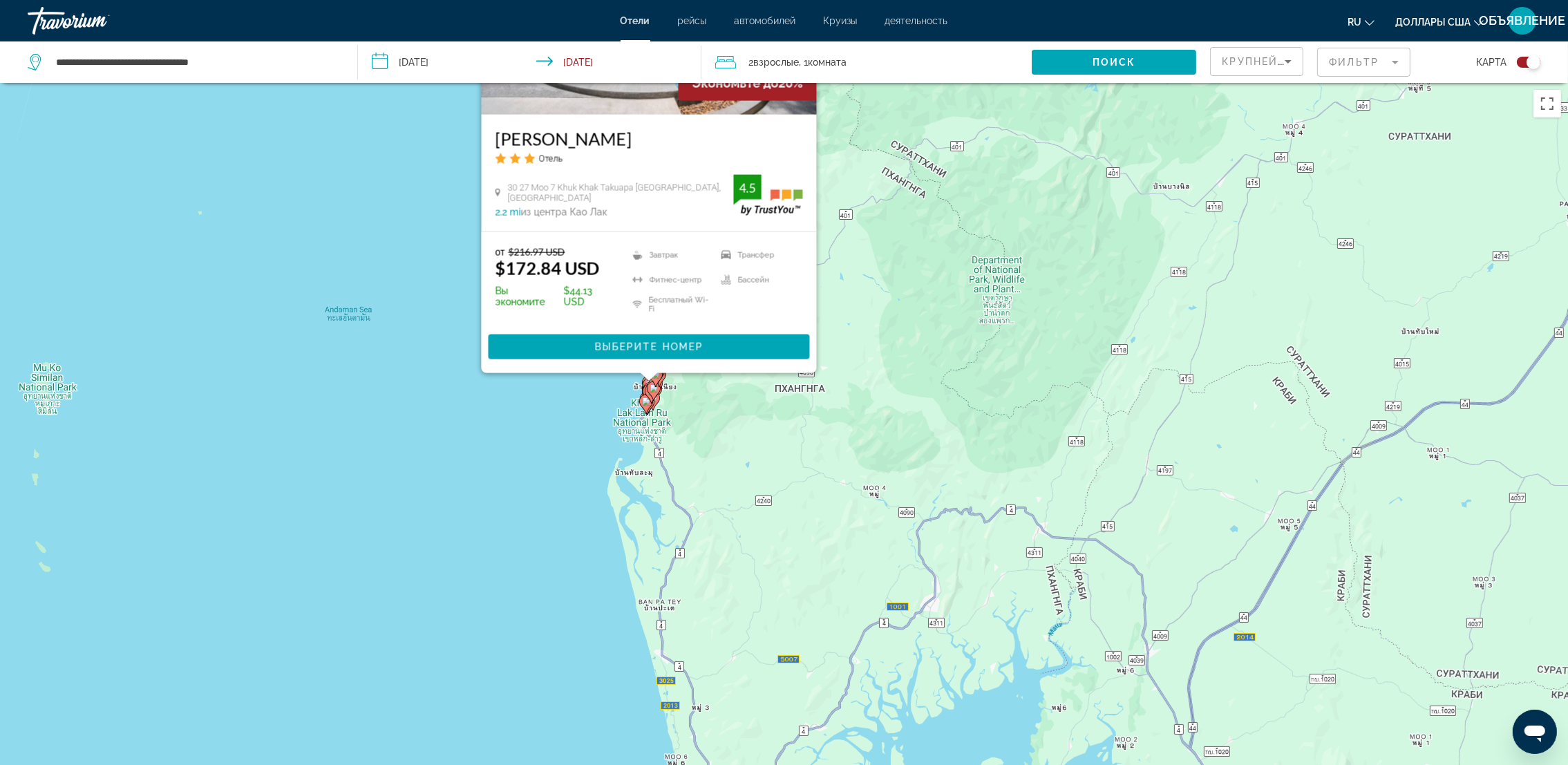
click at [662, 436] on div "Чтобы активировать перетаскивание с помощью клавиатуры, нажмите Alt + Ввод. Пос…" at bounding box center [784, 465] width 1568 height 765
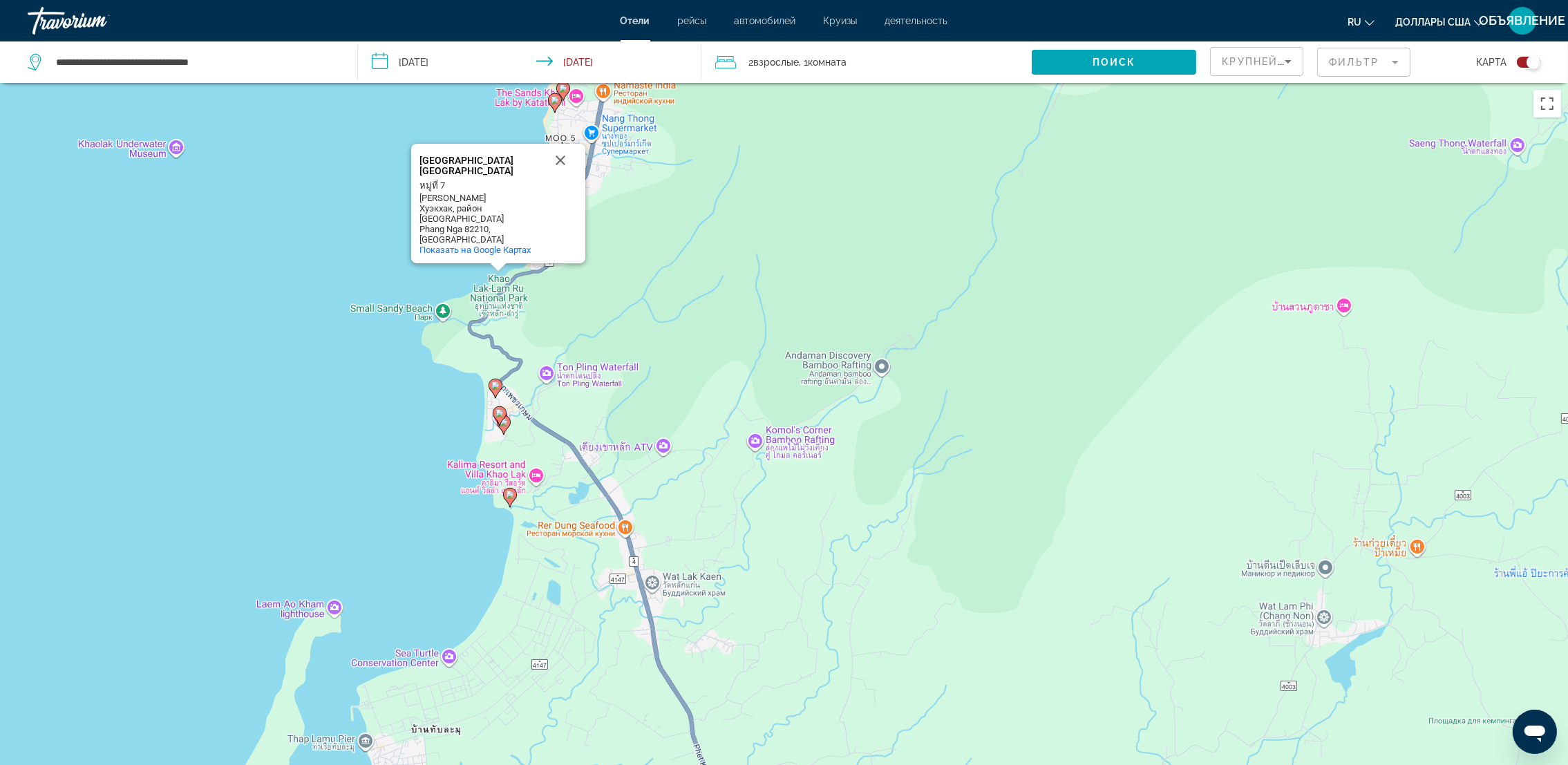
click at [706, 279] on div "Чтобы активировать перетаскивание с помощью клавиатуры, нажмите Alt + Ввод. Пос…" at bounding box center [784, 465] width 1568 height 765
click at [557, 103] on image "Основное содержание" at bounding box center [554, 100] width 8 height 8
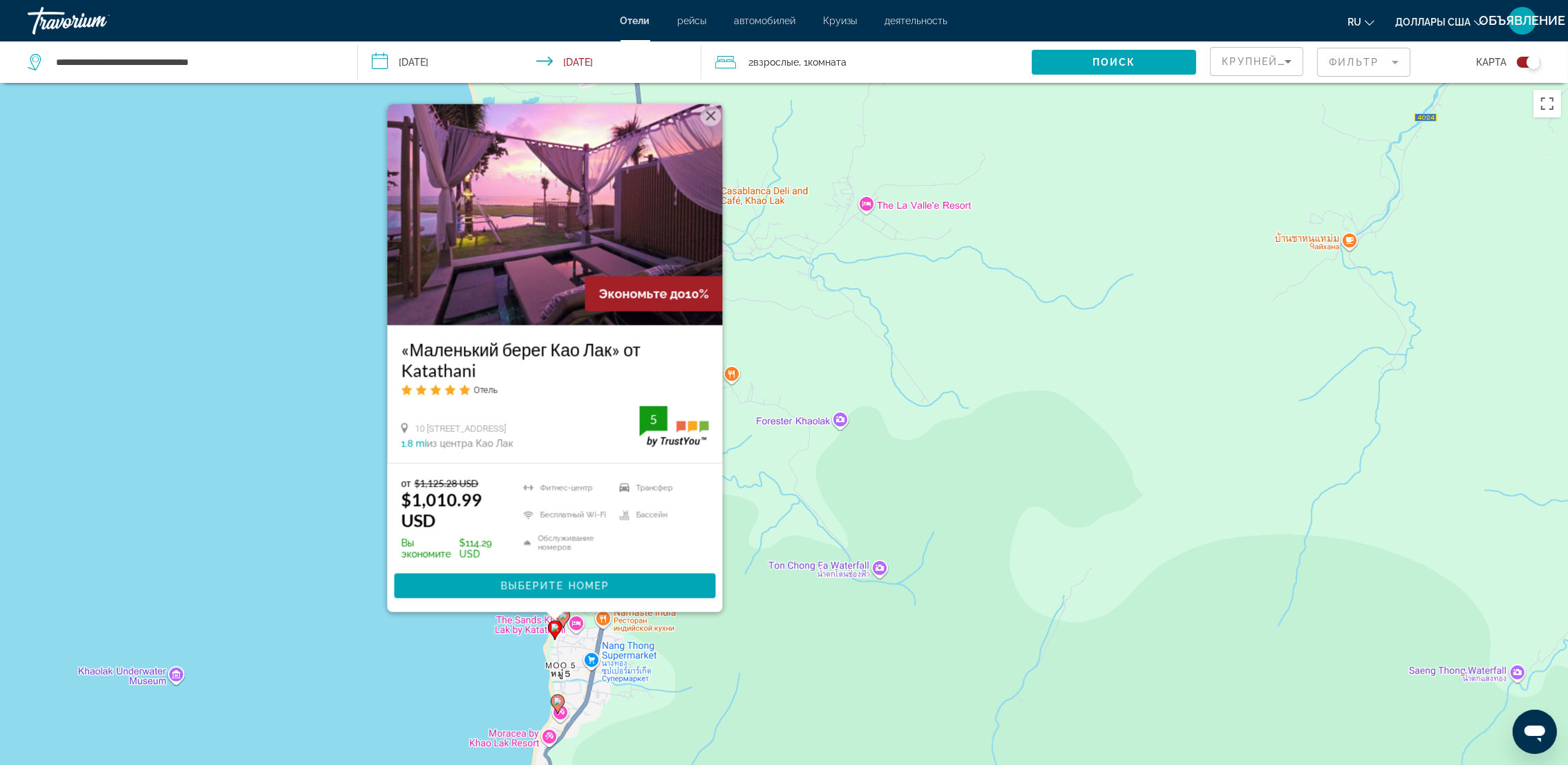
click at [731, 639] on div "Чтобы активировать перетаскивание с помощью клавиатуры, нажмите Alt + Ввод. Пос…" at bounding box center [784, 465] width 1568 height 765
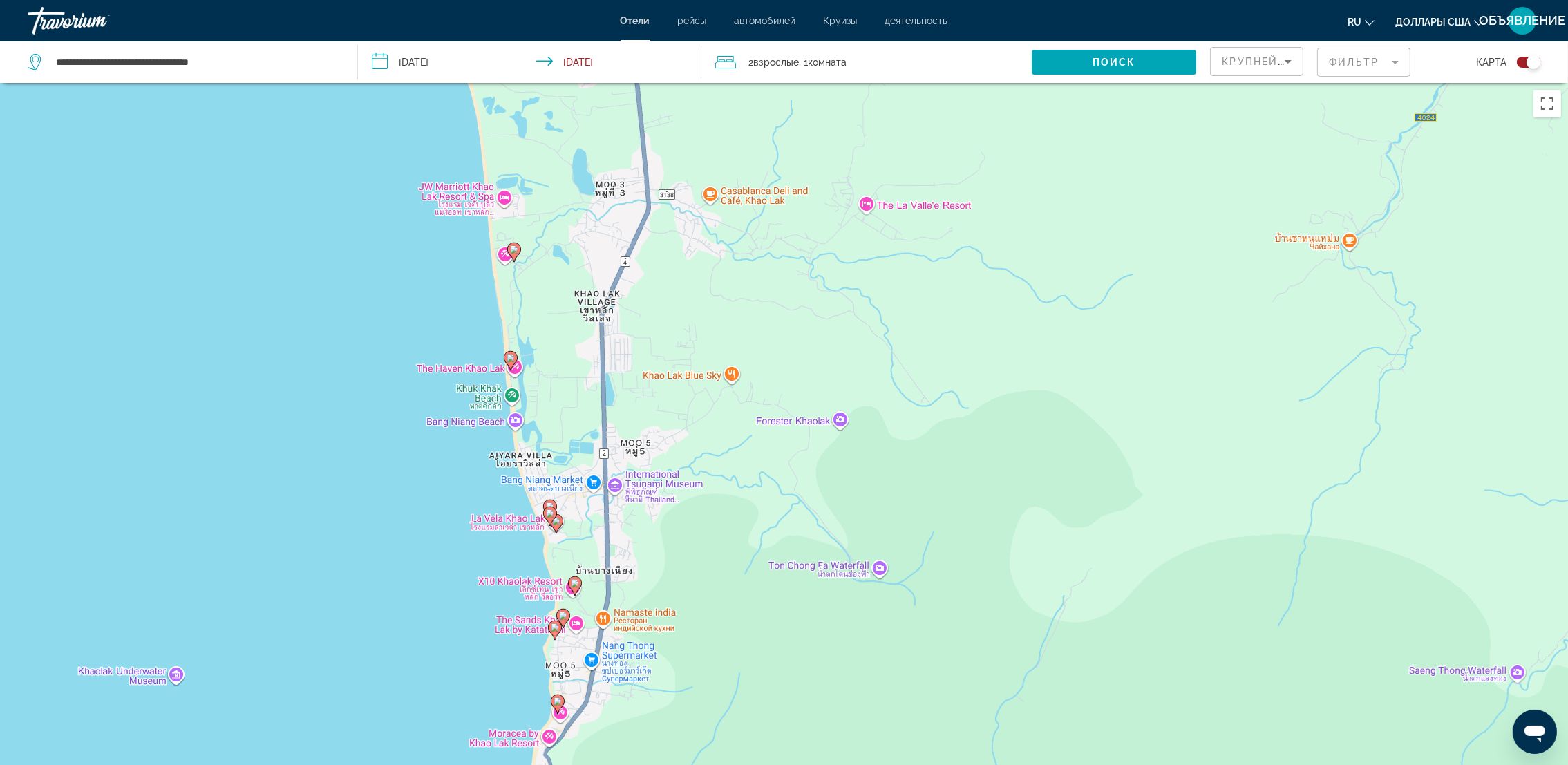
click at [513, 253] on image "Основное содержание" at bounding box center [513, 249] width 8 height 8
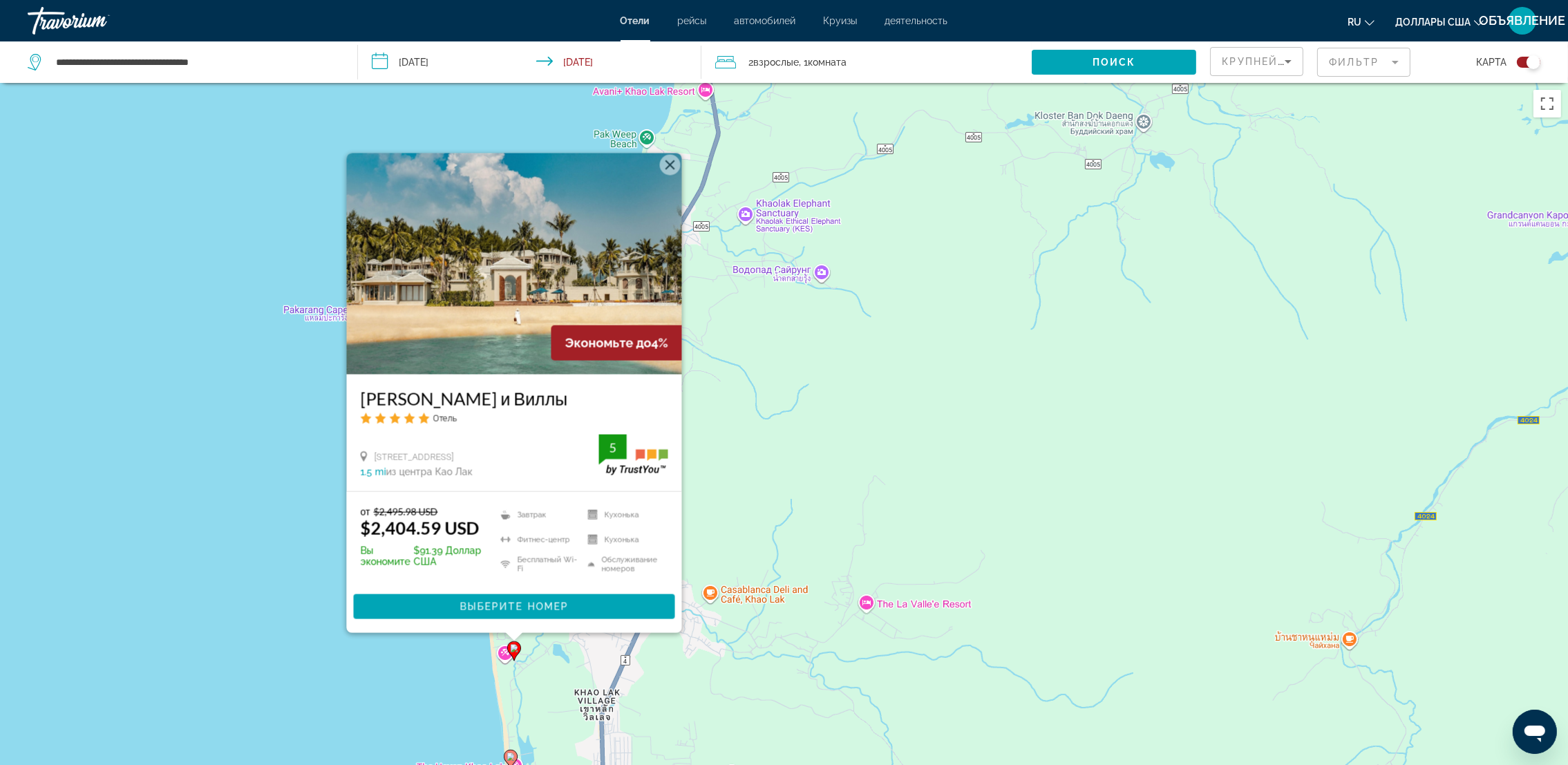
click at [531, 678] on div "Чтобы активировать перетаскивание с помощью клавиатуры, нажмите Alt + Ввод. Пос…" at bounding box center [784, 465] width 1568 height 765
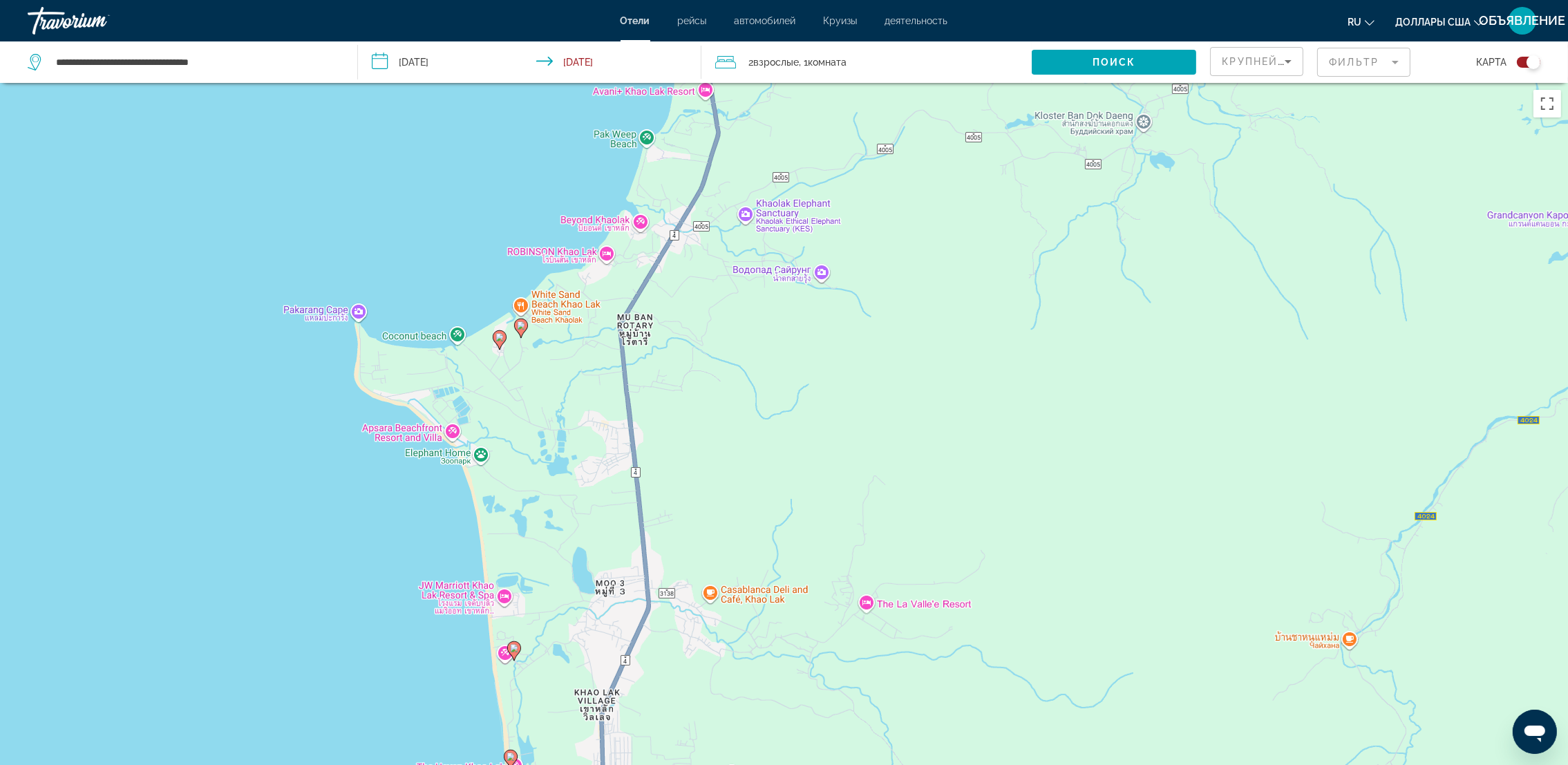
click at [503, 598] on div "Чтобы активировать перетаскивание с помощью клавиатуры, нажмите Alt + Ввод. Пос…" at bounding box center [784, 465] width 1568 height 765
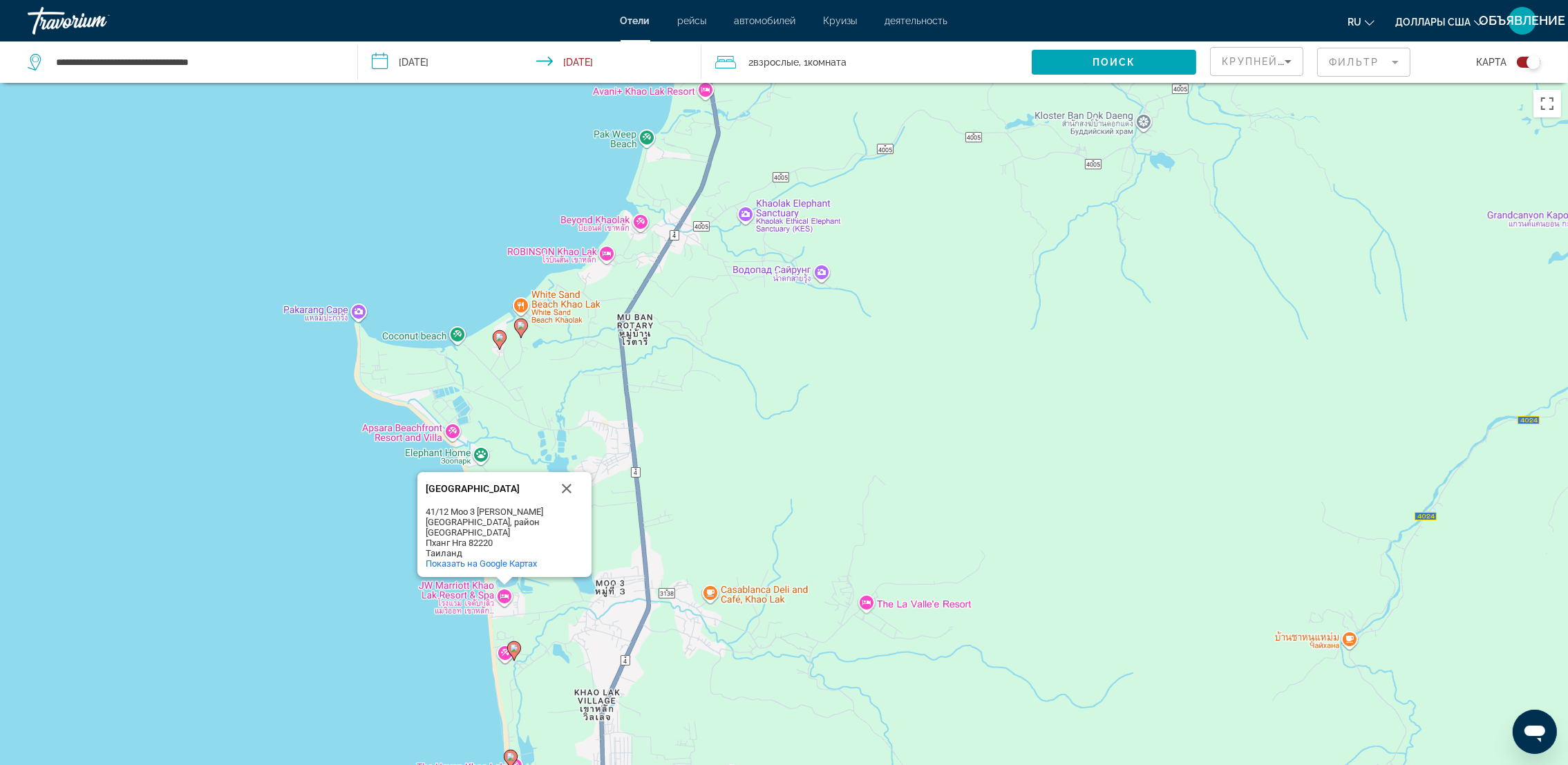
drag, startPoint x: 426, startPoint y: 497, endPoint x: 480, endPoint y: 509, distance: 55.3
click at [480, 495] on div "[GEOGRAPHIC_DATA]" at bounding box center [488, 489] width 124 height 11
drag, startPoint x: 480, startPoint y: 509, endPoint x: 469, endPoint y: 498, distance: 15.6
drag, startPoint x: 443, startPoint y: 505, endPoint x: 434, endPoint y: 505, distance: 9.0
click at [536, 420] on div "Чтобы активировать перетаскивание с помощью клавиатуры, нажмите Alt + Ввод. Пос…" at bounding box center [784, 465] width 1568 height 765
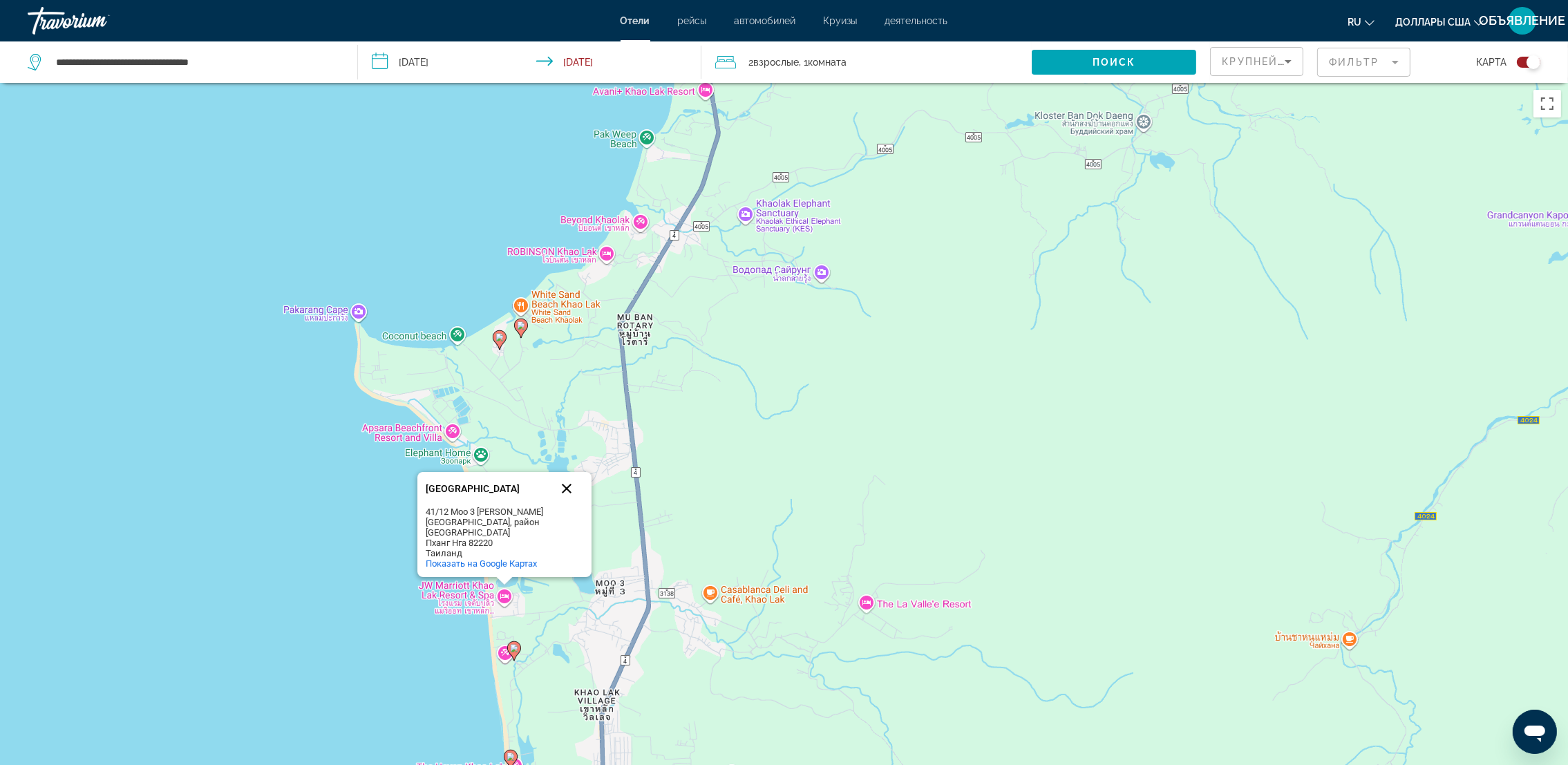
click at [565, 494] on button "Закрыть" at bounding box center [566, 488] width 33 height 33
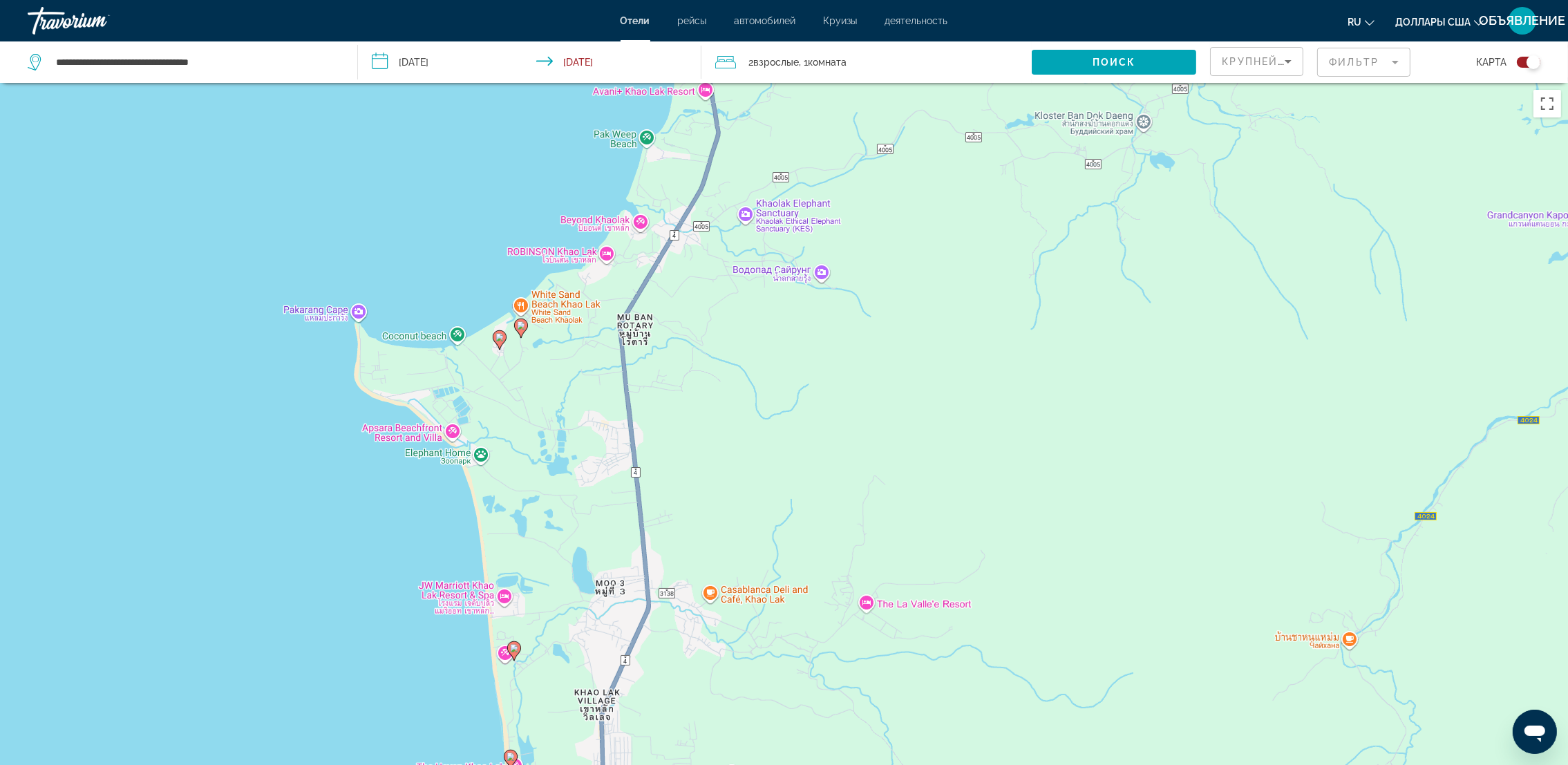
click at [1519, 63] on div "Переключить карту" at bounding box center [1528, 62] width 23 height 11
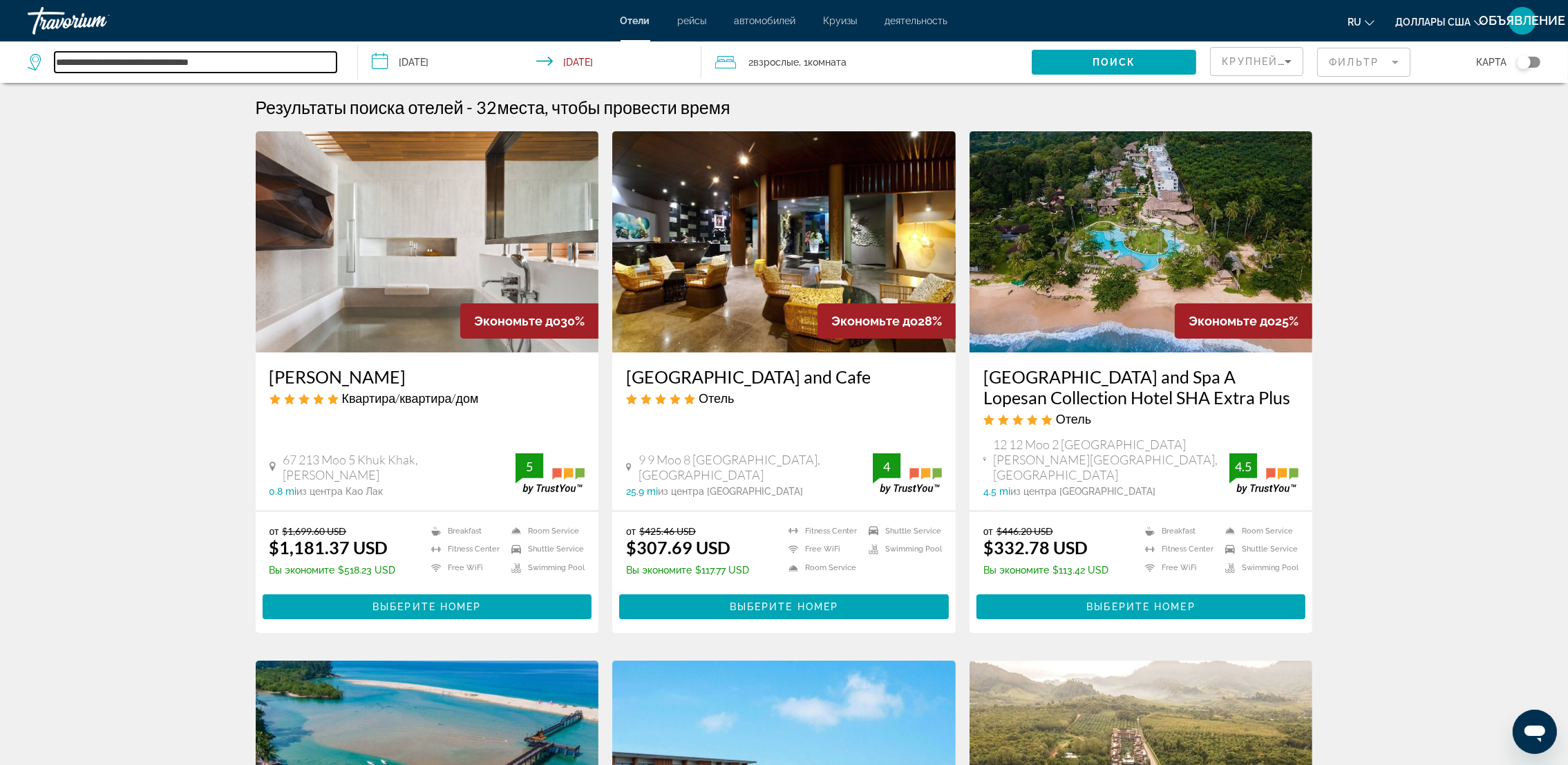
click at [188, 63] on input "**********" at bounding box center [195, 62] width 282 height 21
click at [258, 58] on input "**********" at bounding box center [195, 62] width 282 height 21
type input "*"
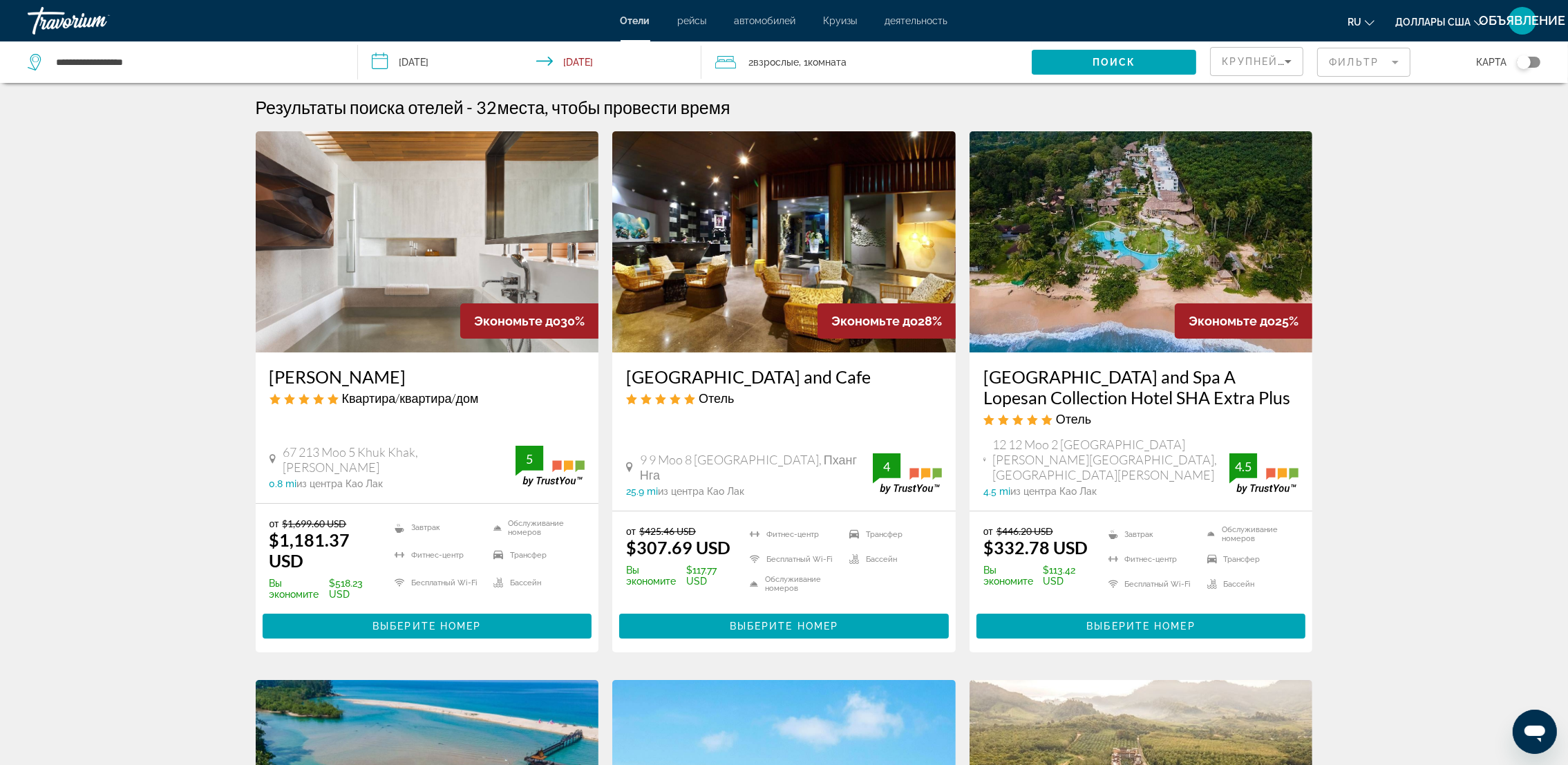
click at [378, 59] on input "**********" at bounding box center [532, 64] width 349 height 46
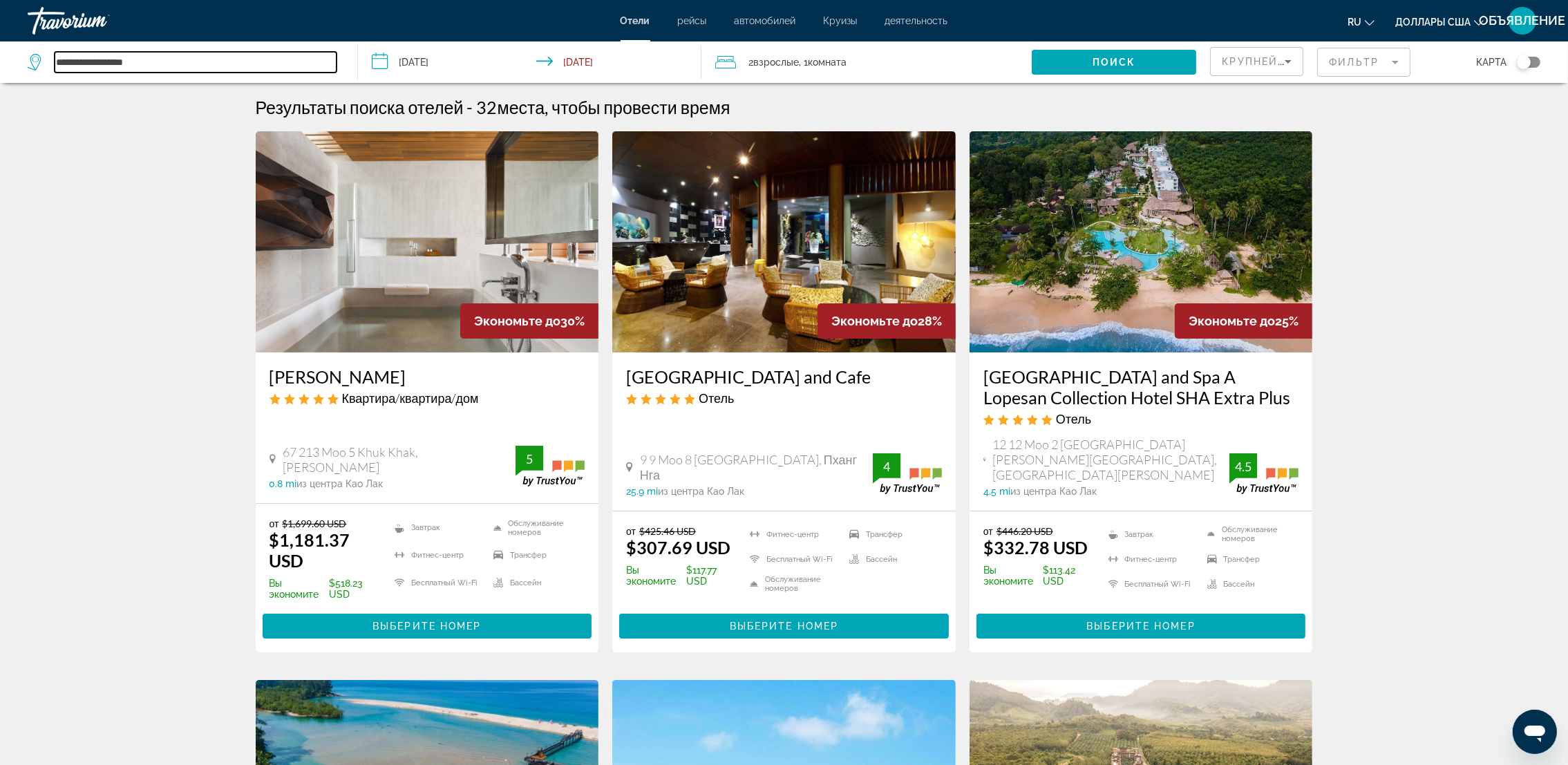
click at [259, 64] on input "**********" at bounding box center [195, 62] width 282 height 21
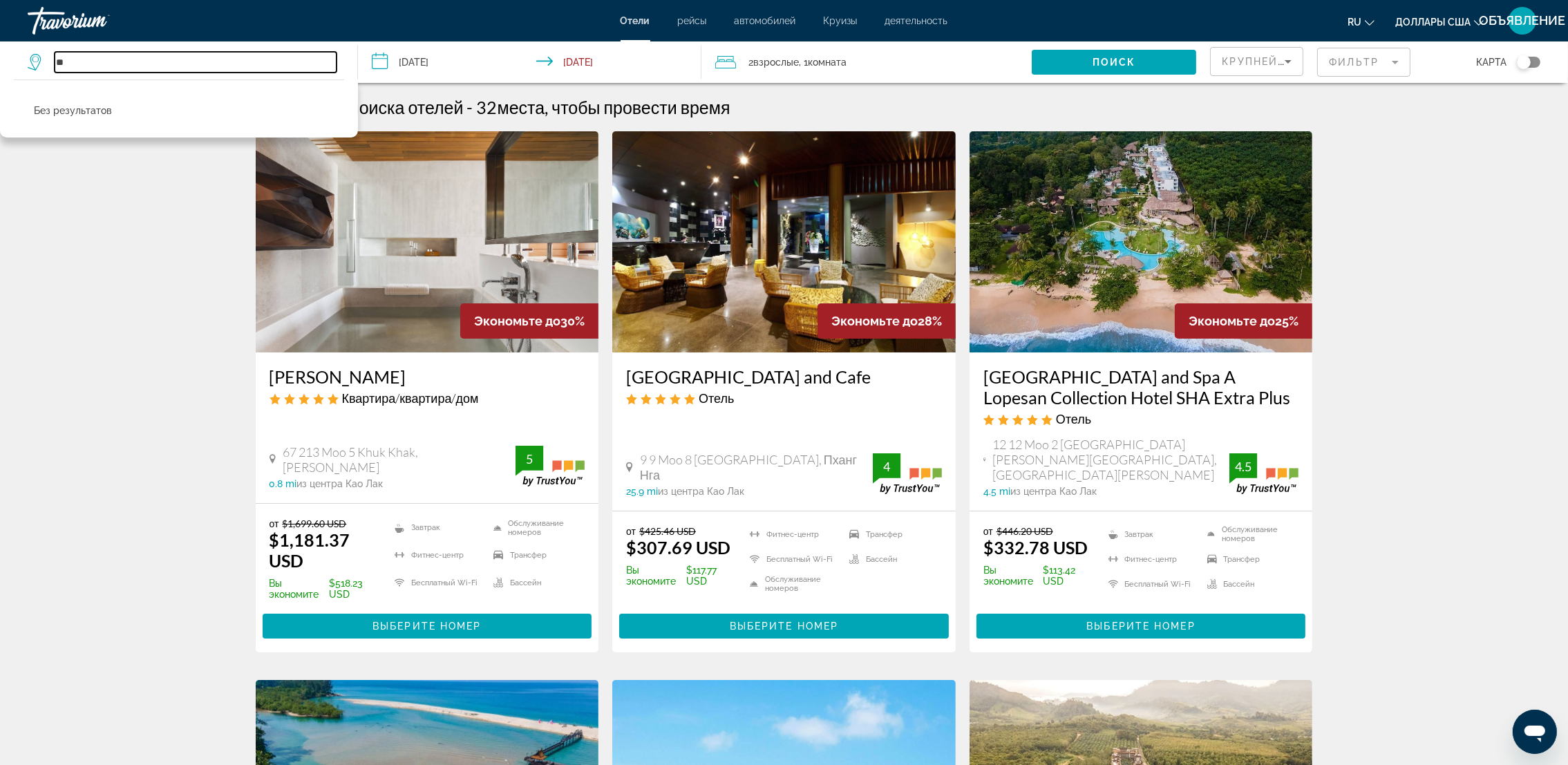
type input "*"
type input "**********"
